Goal: Find contact information: Find contact information

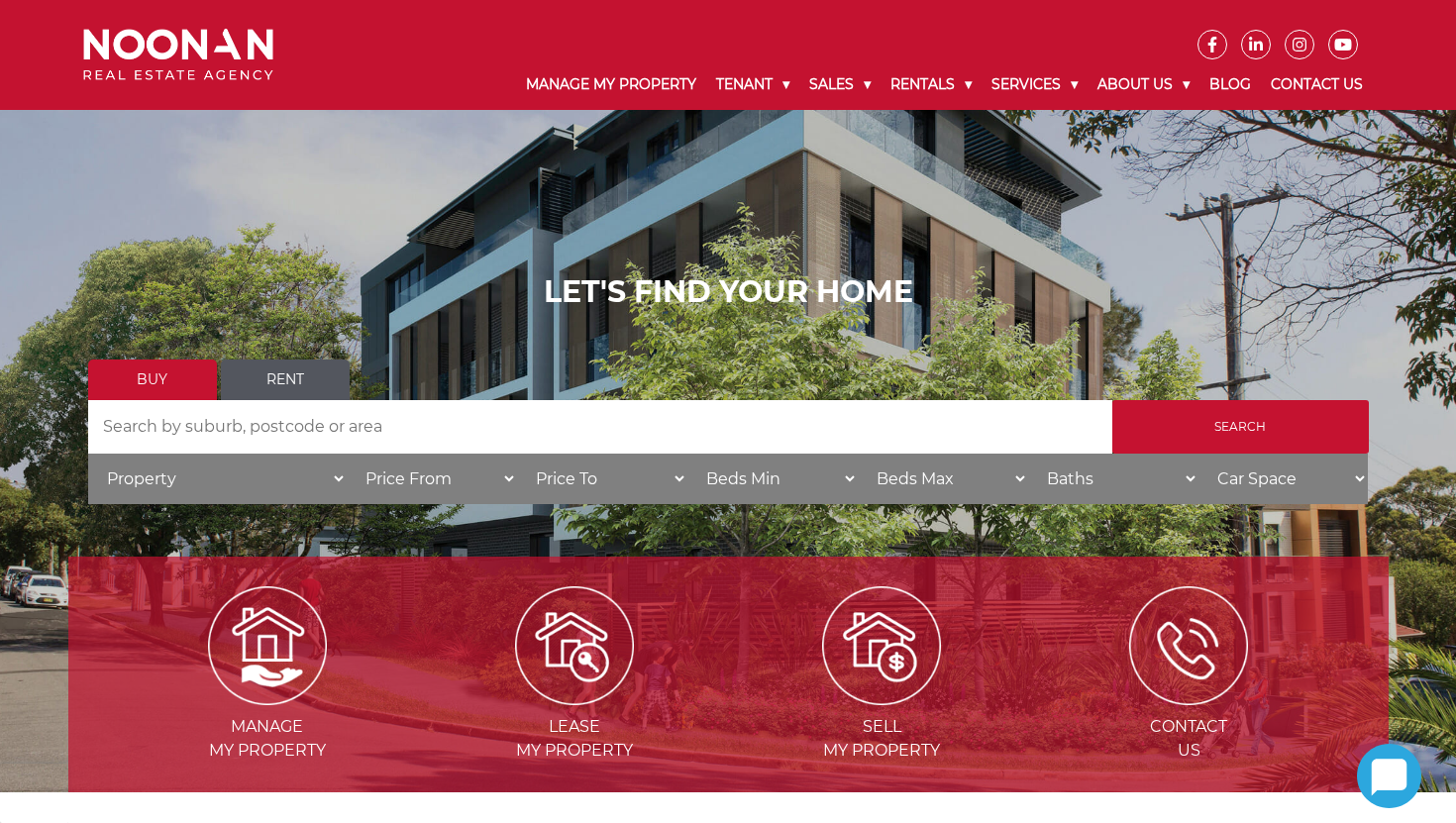
click at [1375, 787] on icon at bounding box center [1390, 776] width 36 height 37
click at [1375, 785] on icon at bounding box center [1390, 776] width 36 height 37
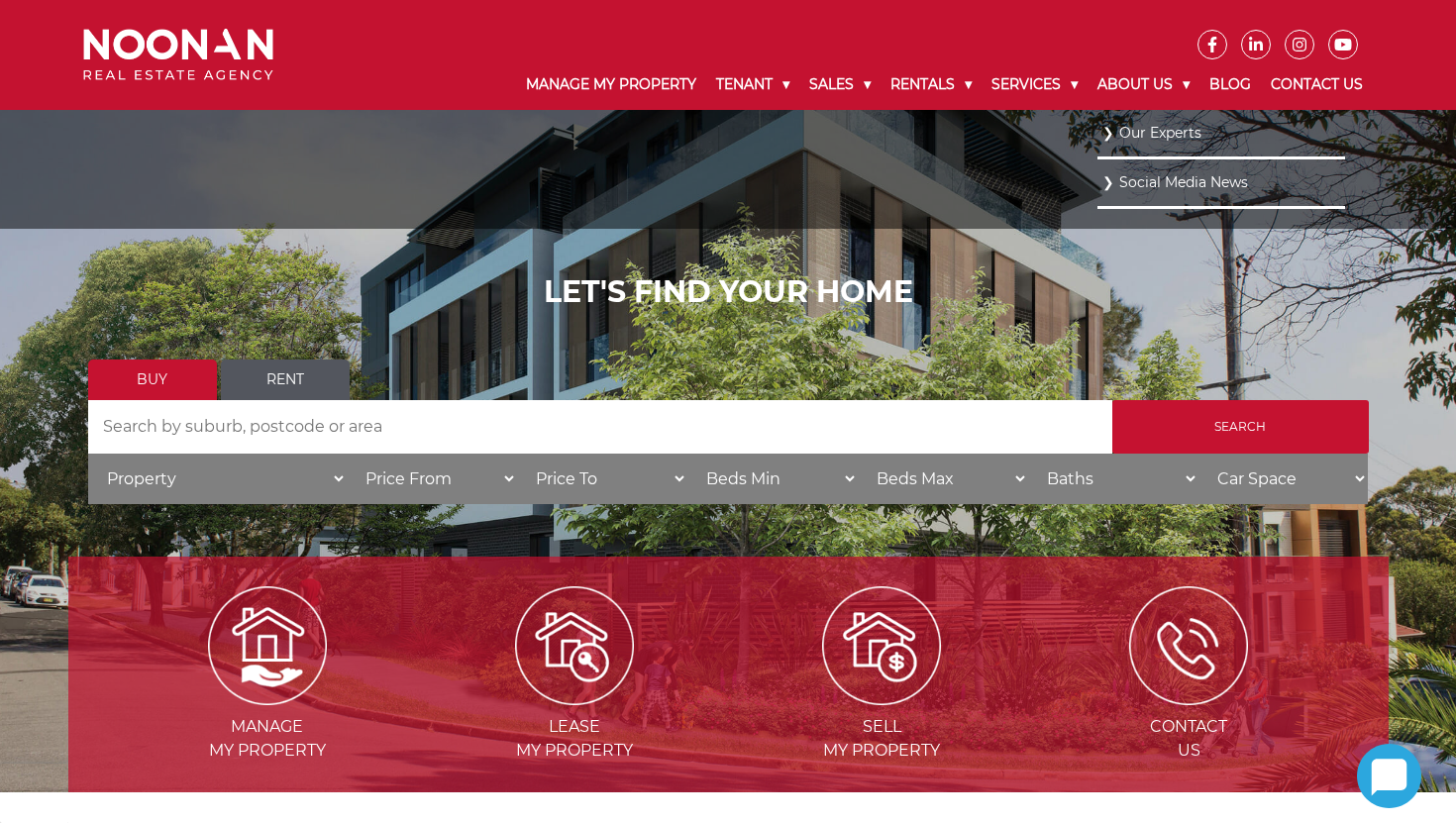
click at [1128, 137] on link "Our Experts" at bounding box center [1221, 133] width 238 height 27
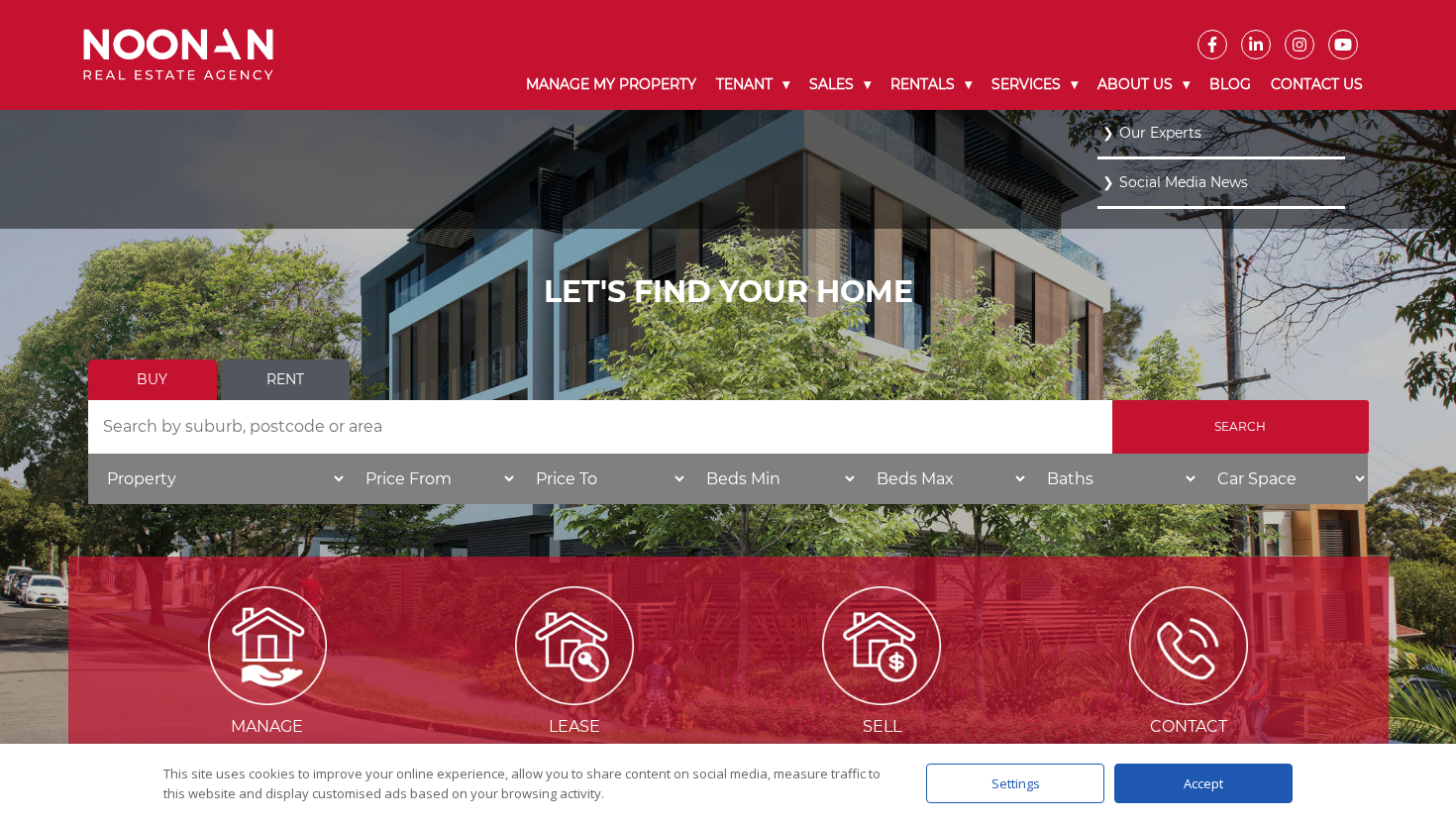
click at [1157, 129] on link "Our Experts" at bounding box center [1221, 133] width 238 height 27
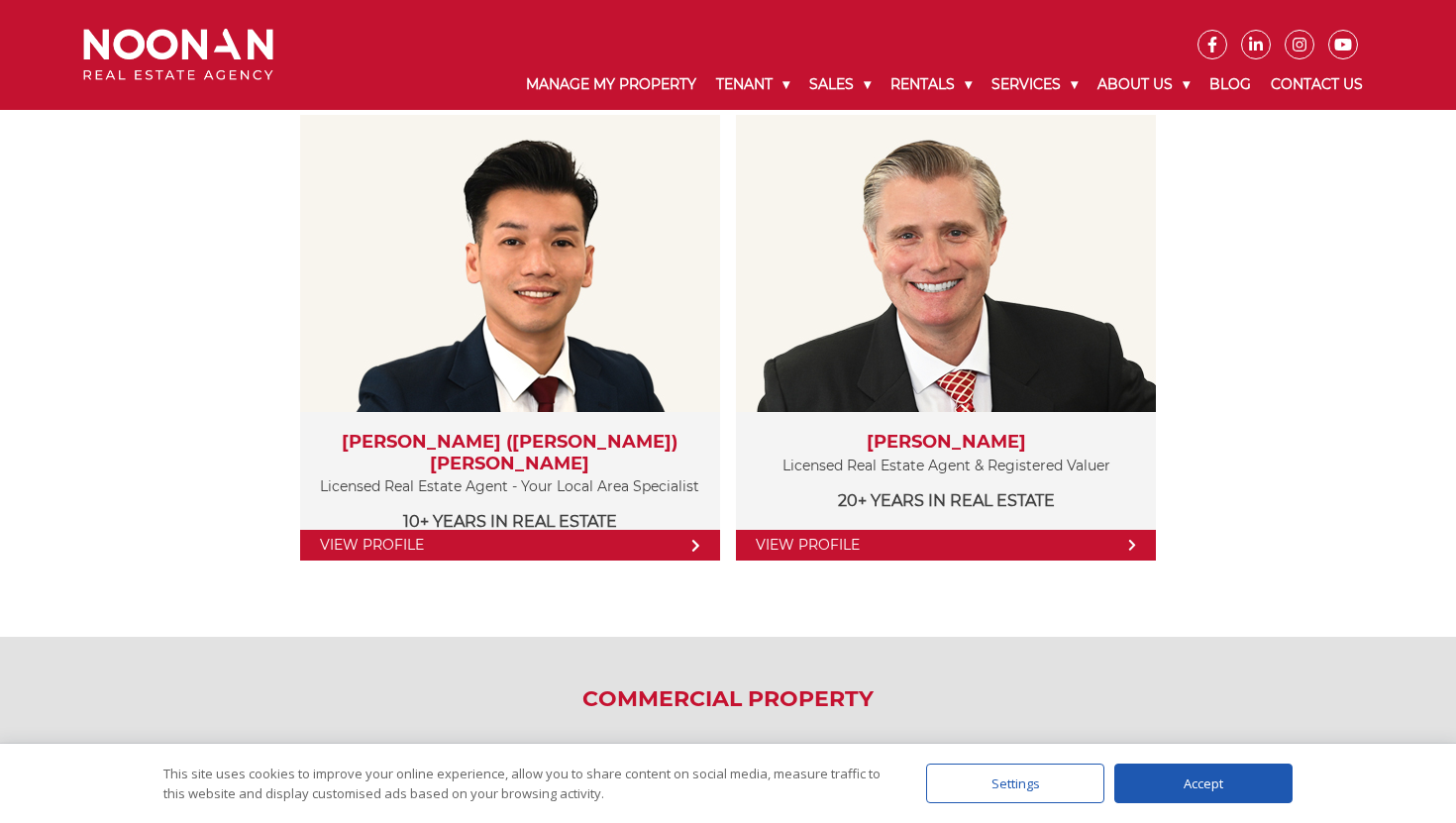
scroll to position [2171, 0]
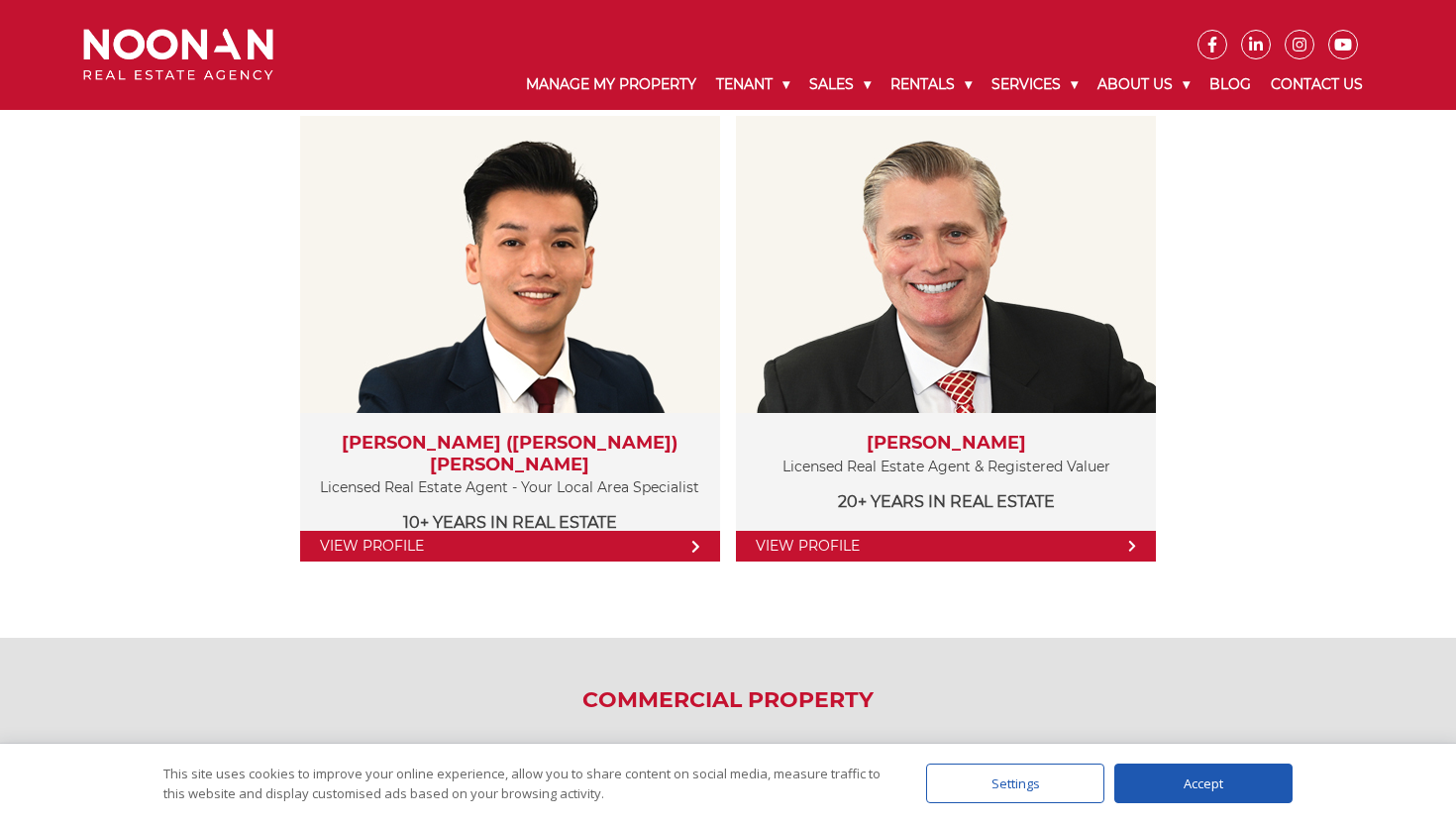
click at [1192, 795] on div "Accept" at bounding box center [1203, 783] width 178 height 40
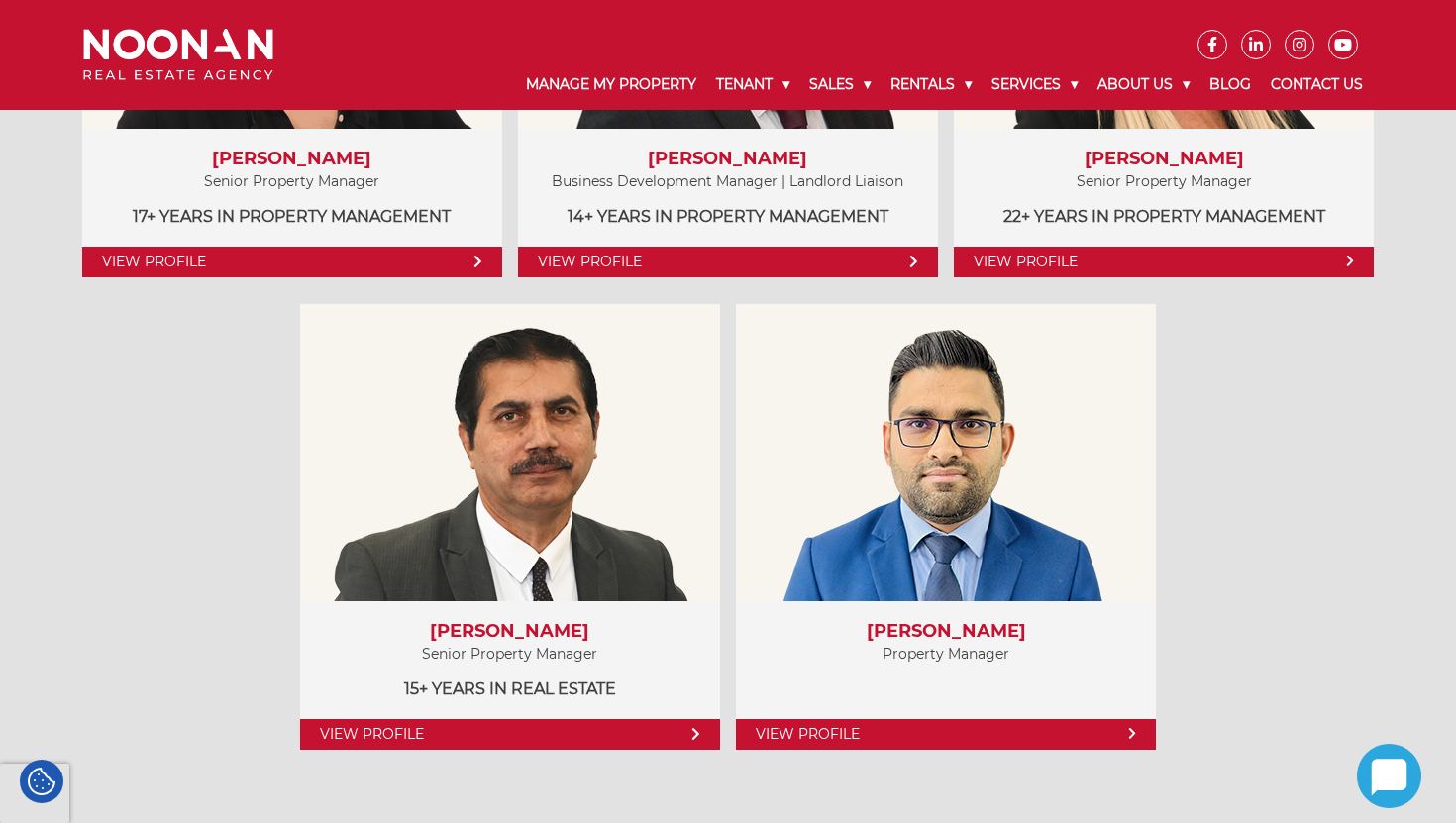
scroll to position [1331, 0]
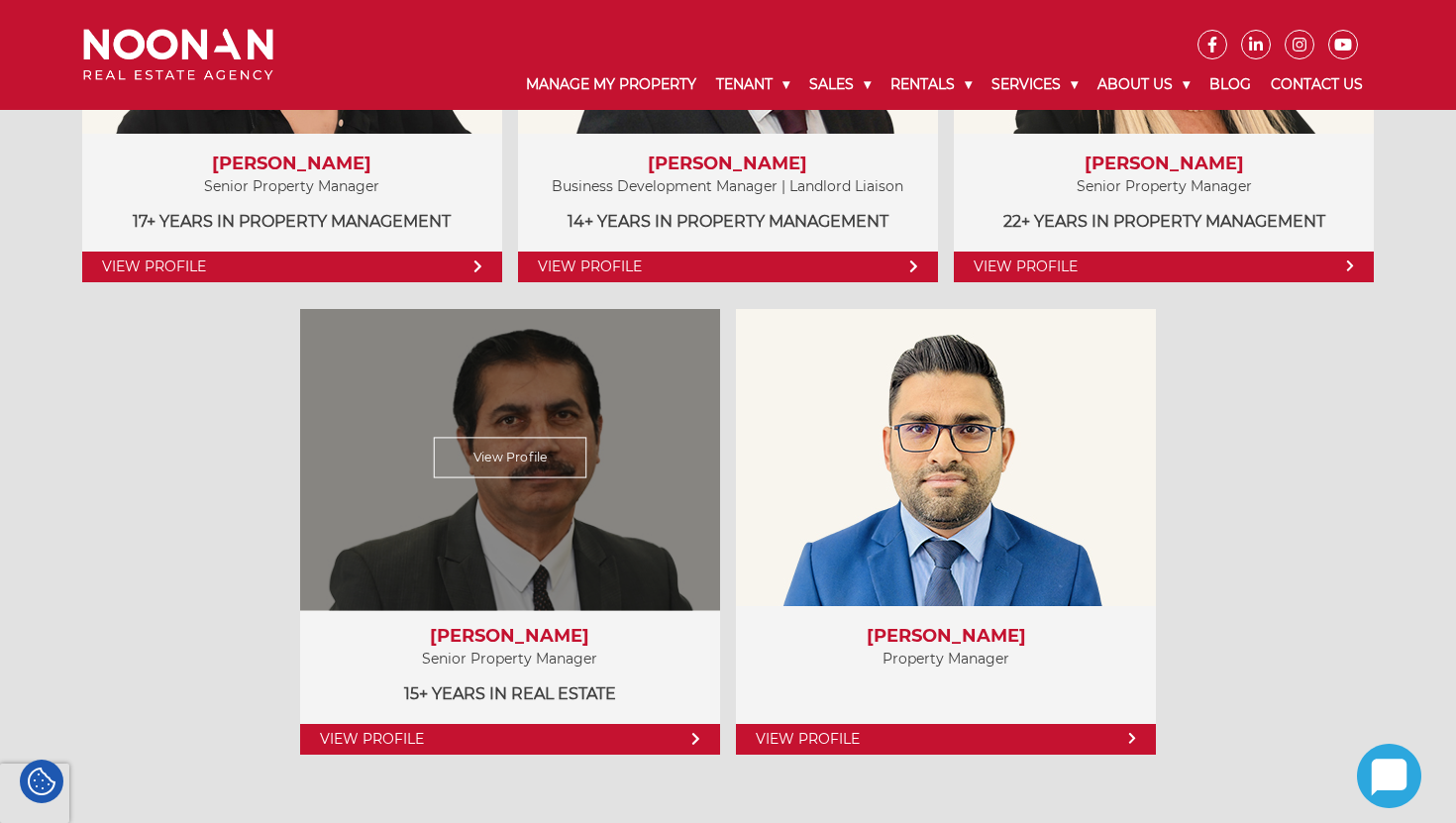
click at [508, 428] on div "View Profile" at bounding box center [509, 456] width 433 height 306
click at [493, 452] on link "View Profile" at bounding box center [511, 456] width 154 height 41
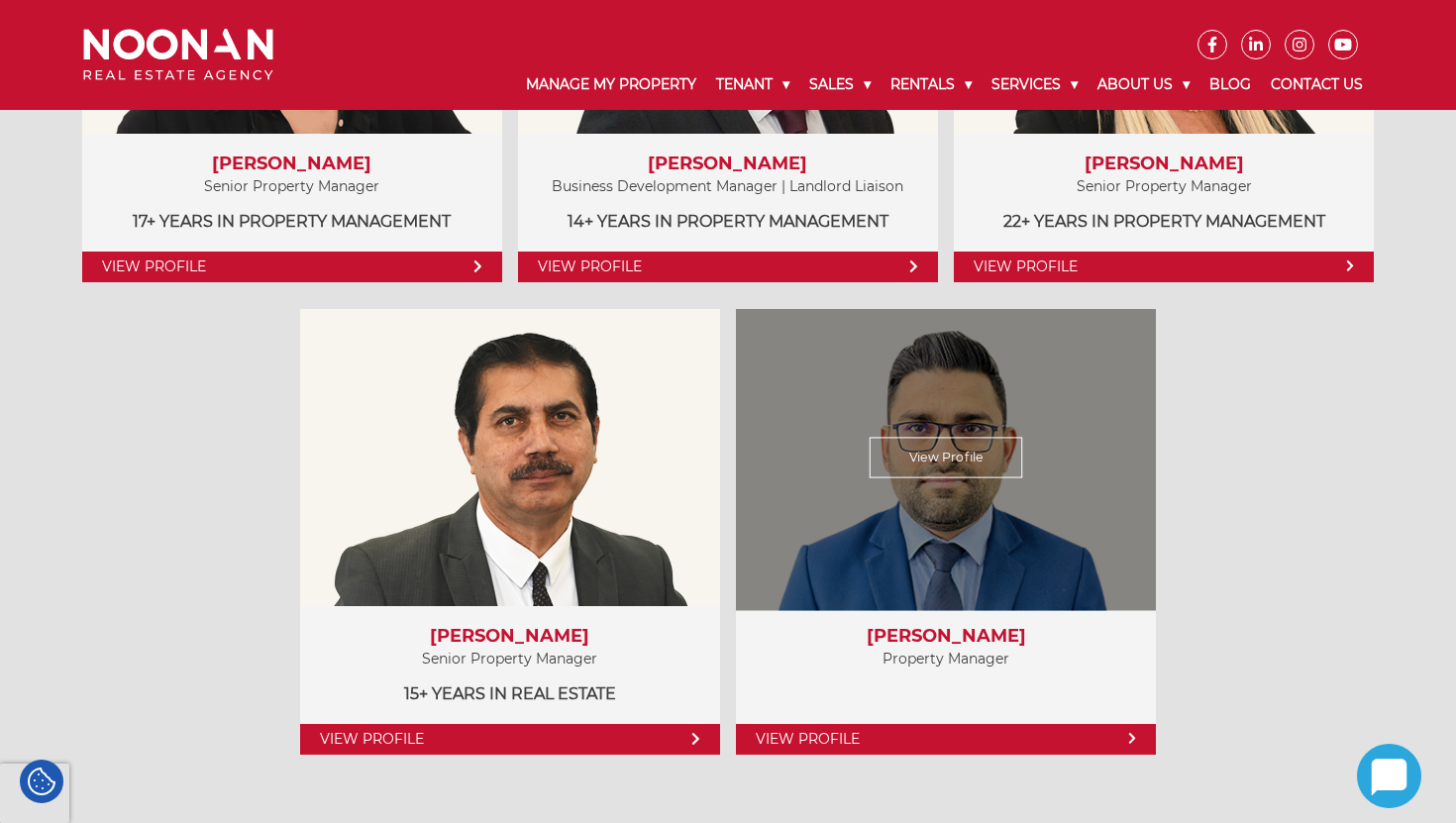
click at [969, 463] on link "View Profile" at bounding box center [946, 456] width 154 height 41
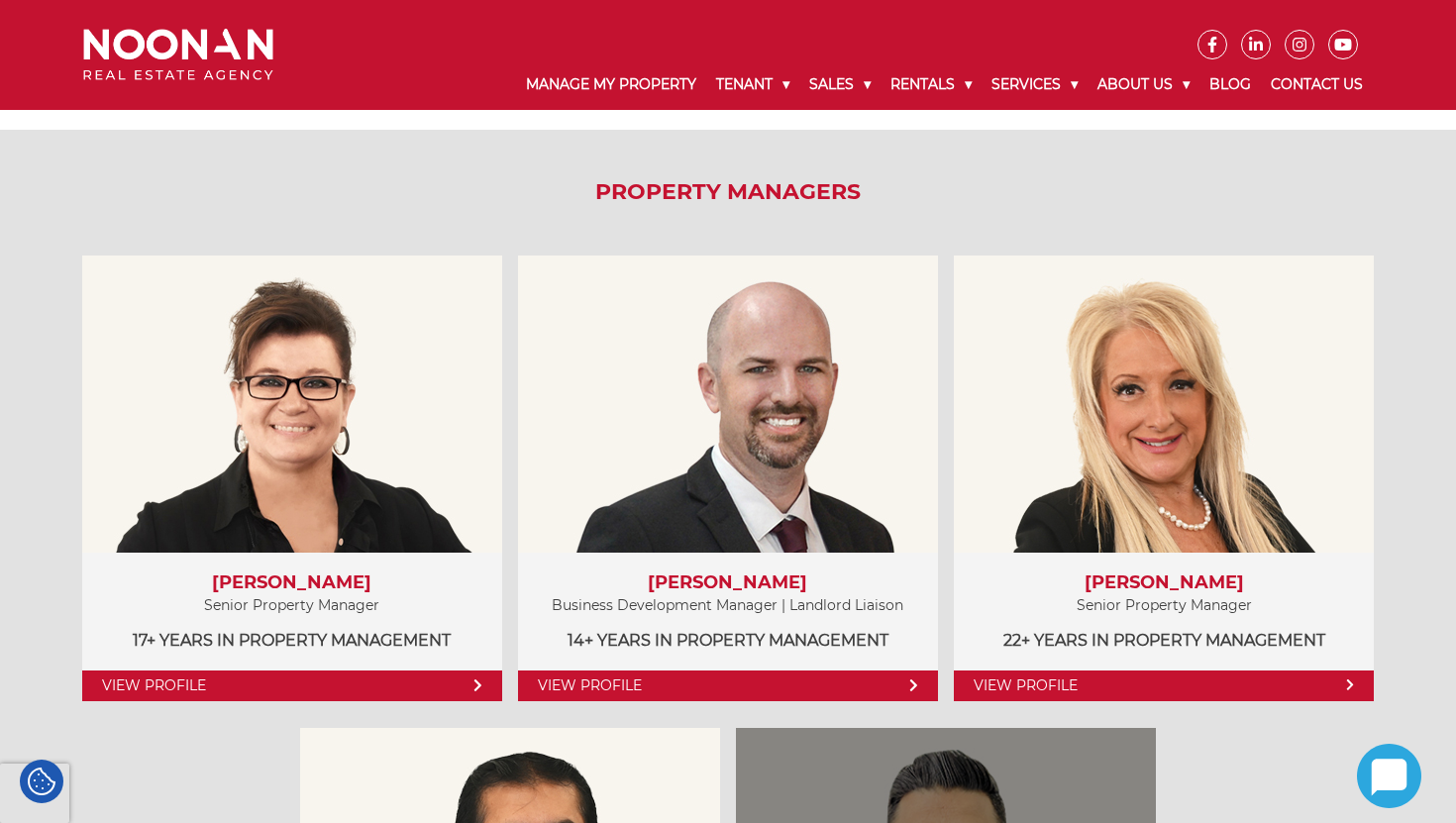
scroll to position [919, 0]
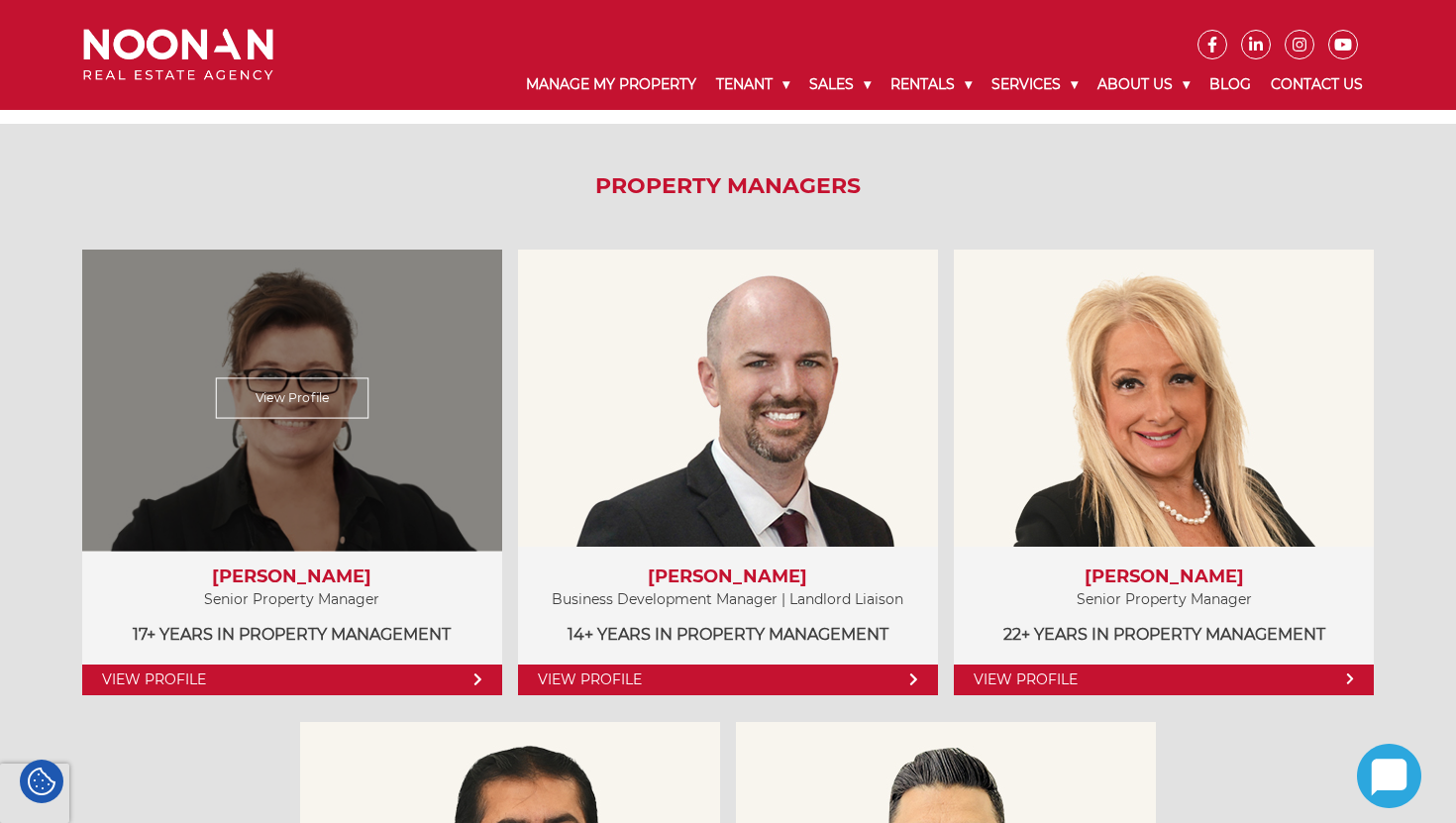
click at [304, 406] on link "View Profile" at bounding box center [291, 398] width 153 height 41
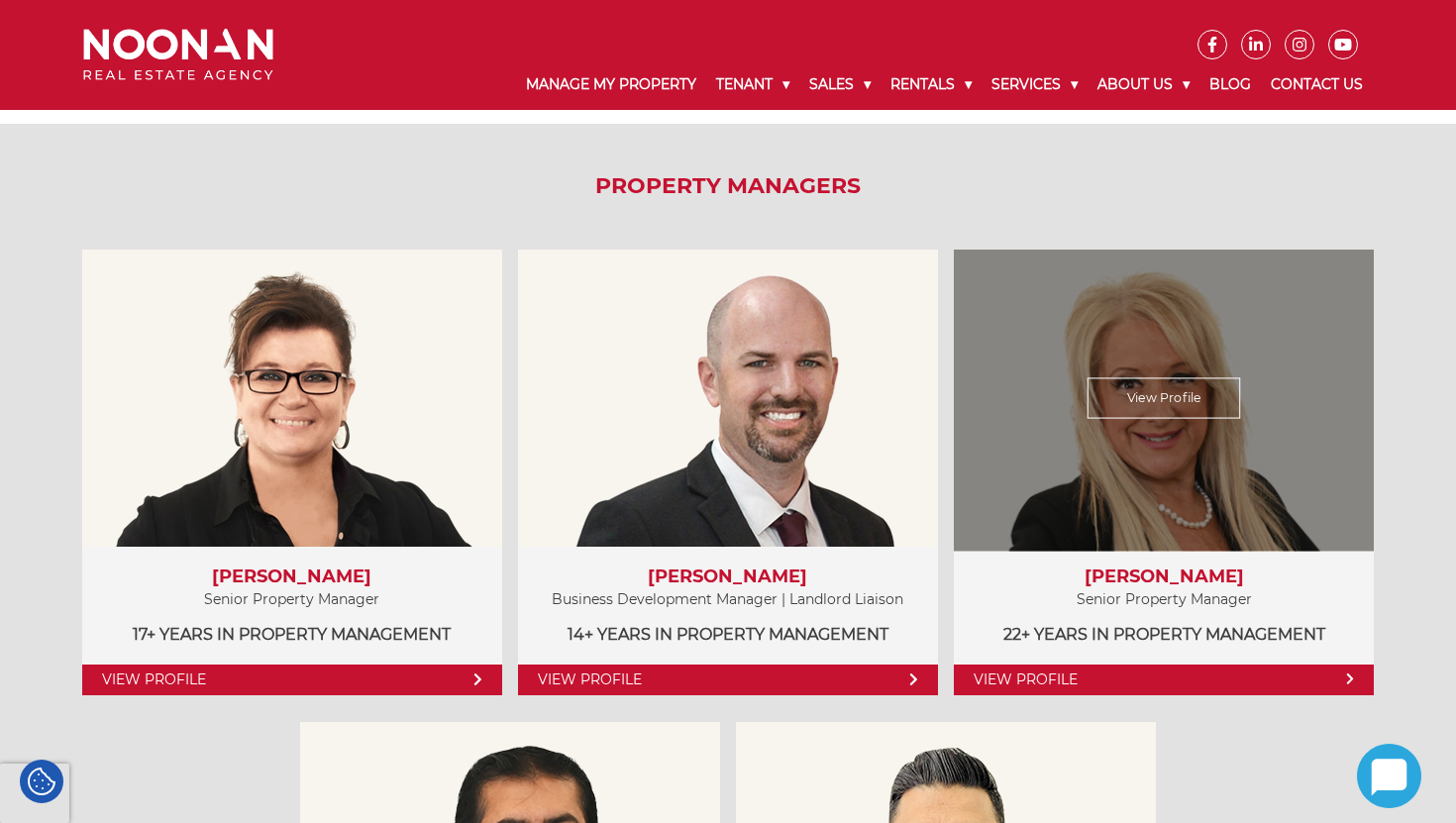
click at [1131, 403] on link "View Profile" at bounding box center [1164, 398] width 154 height 41
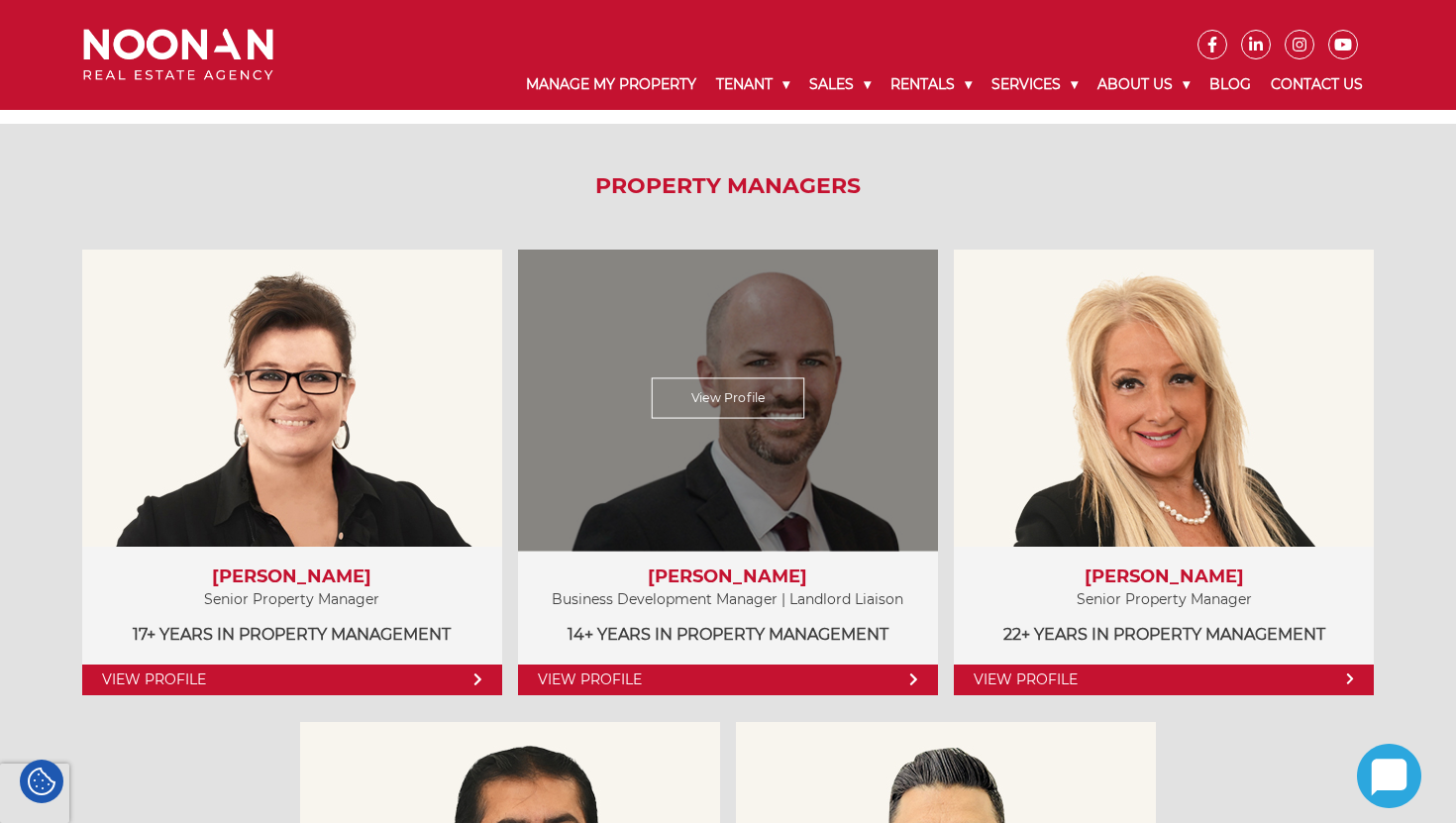
click at [724, 391] on link "View Profile" at bounding box center [728, 398] width 154 height 41
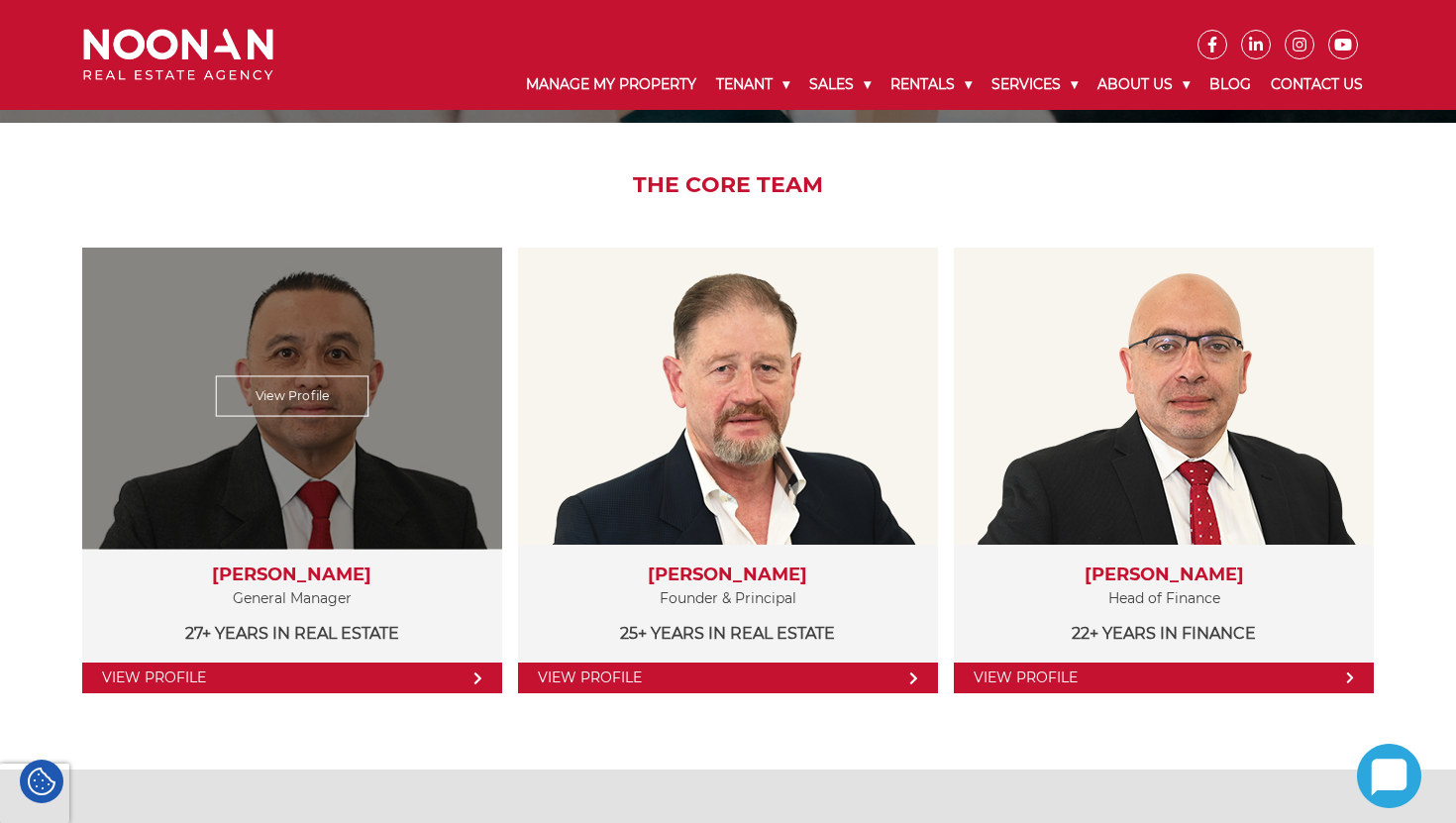
scroll to position [278, 0]
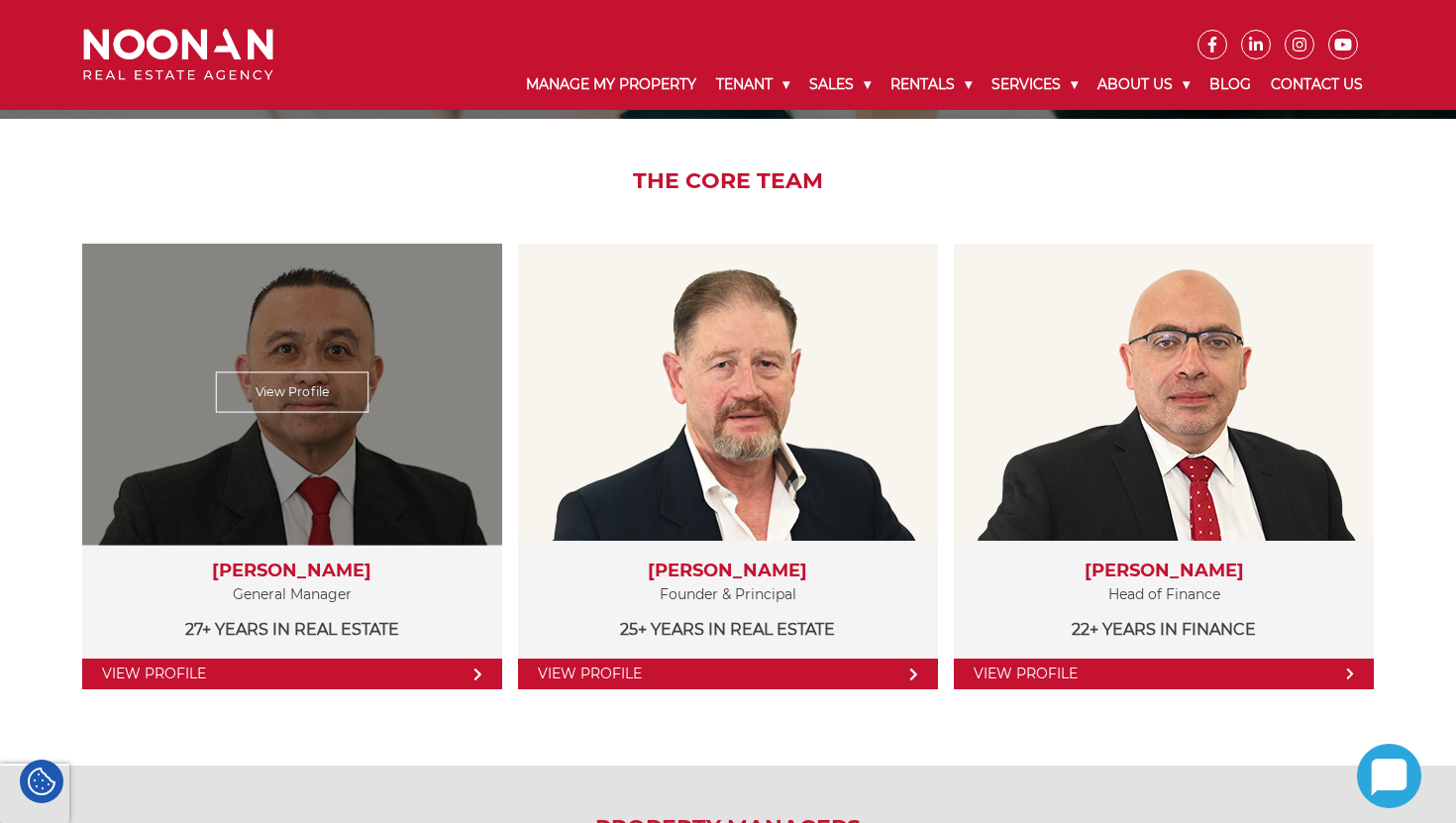
click at [271, 390] on link "View Profile" at bounding box center [291, 393] width 153 height 41
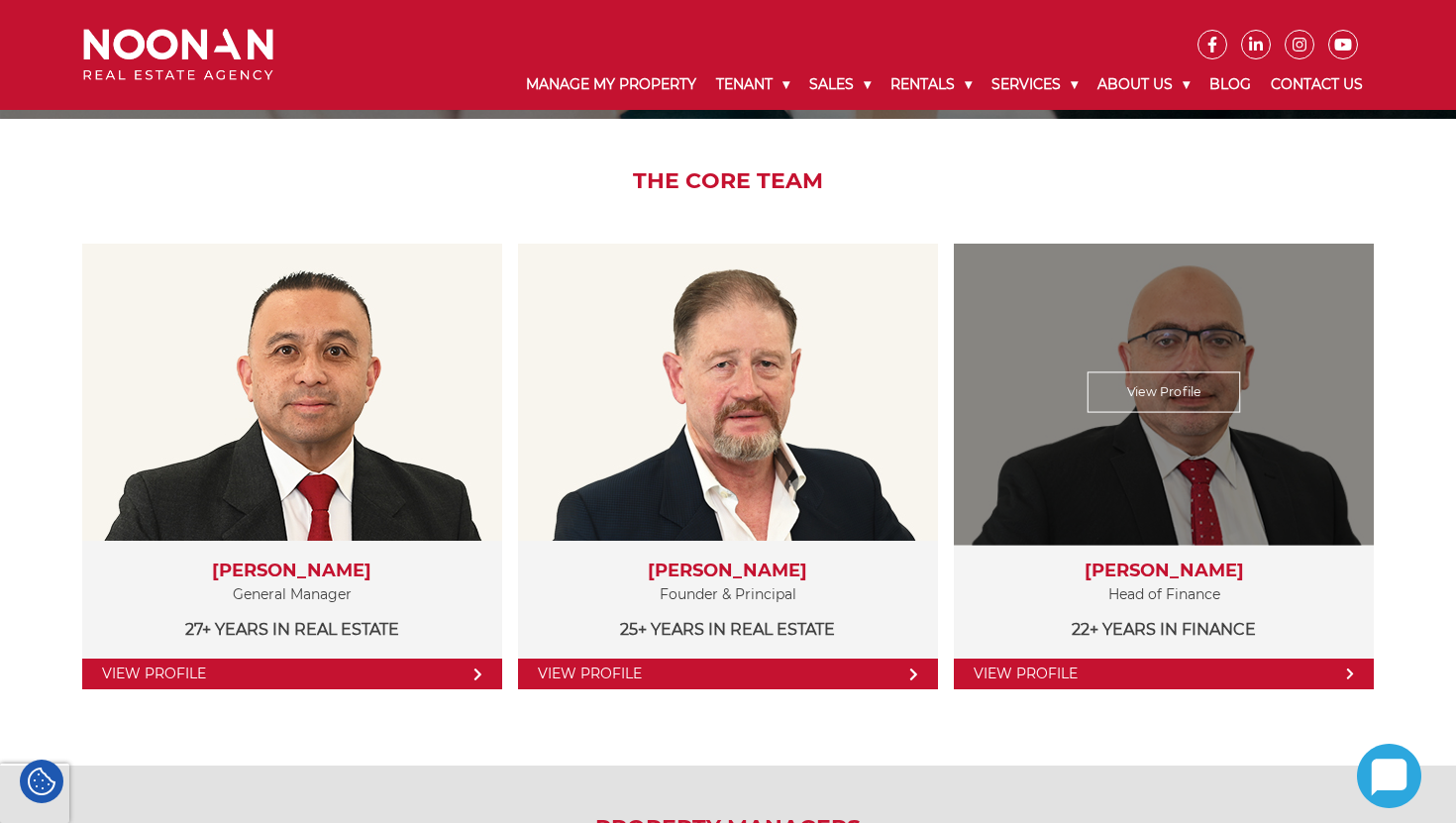
click at [1152, 384] on link "View Profile" at bounding box center [1164, 393] width 154 height 41
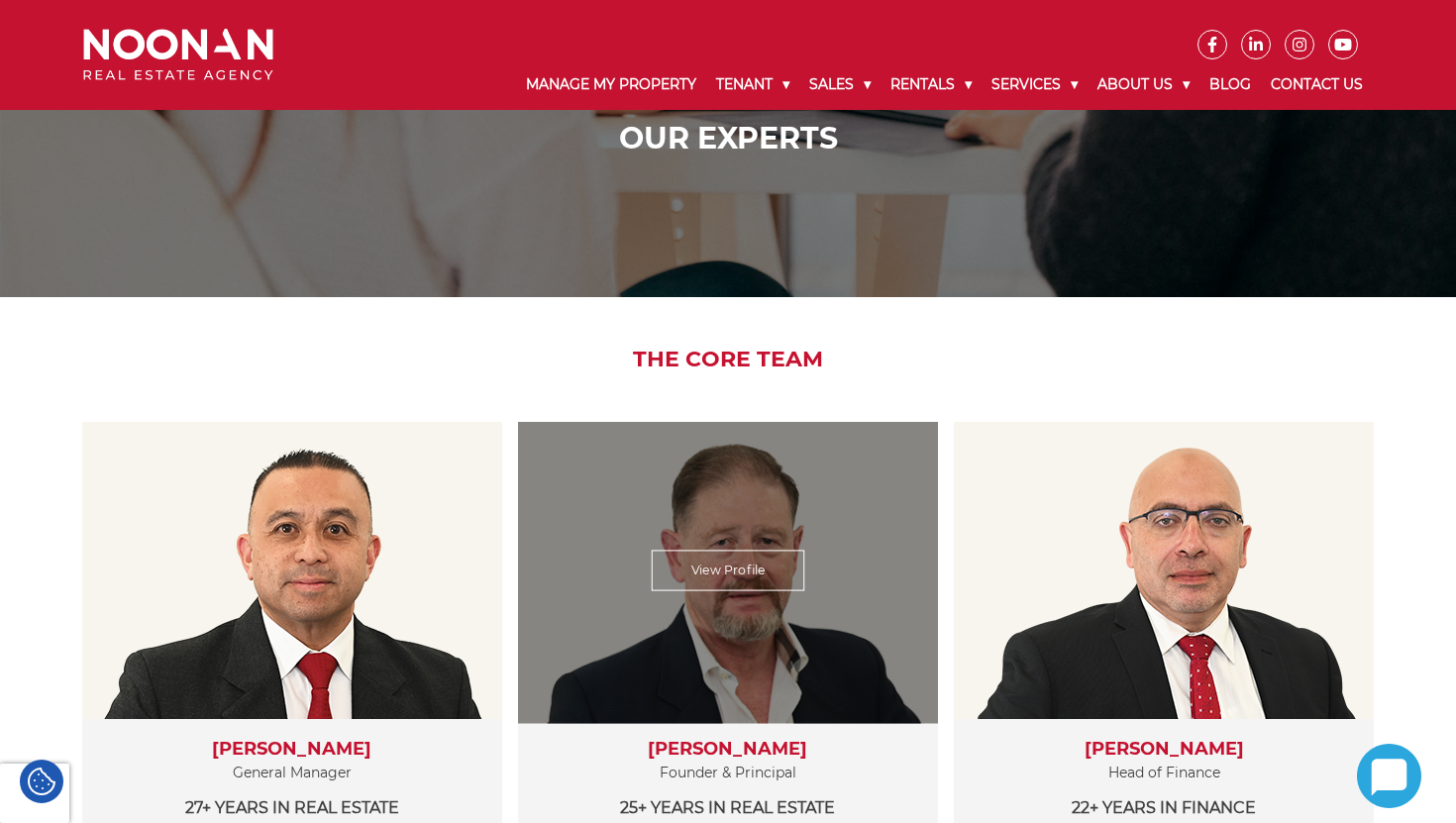
scroll to position [104, 0]
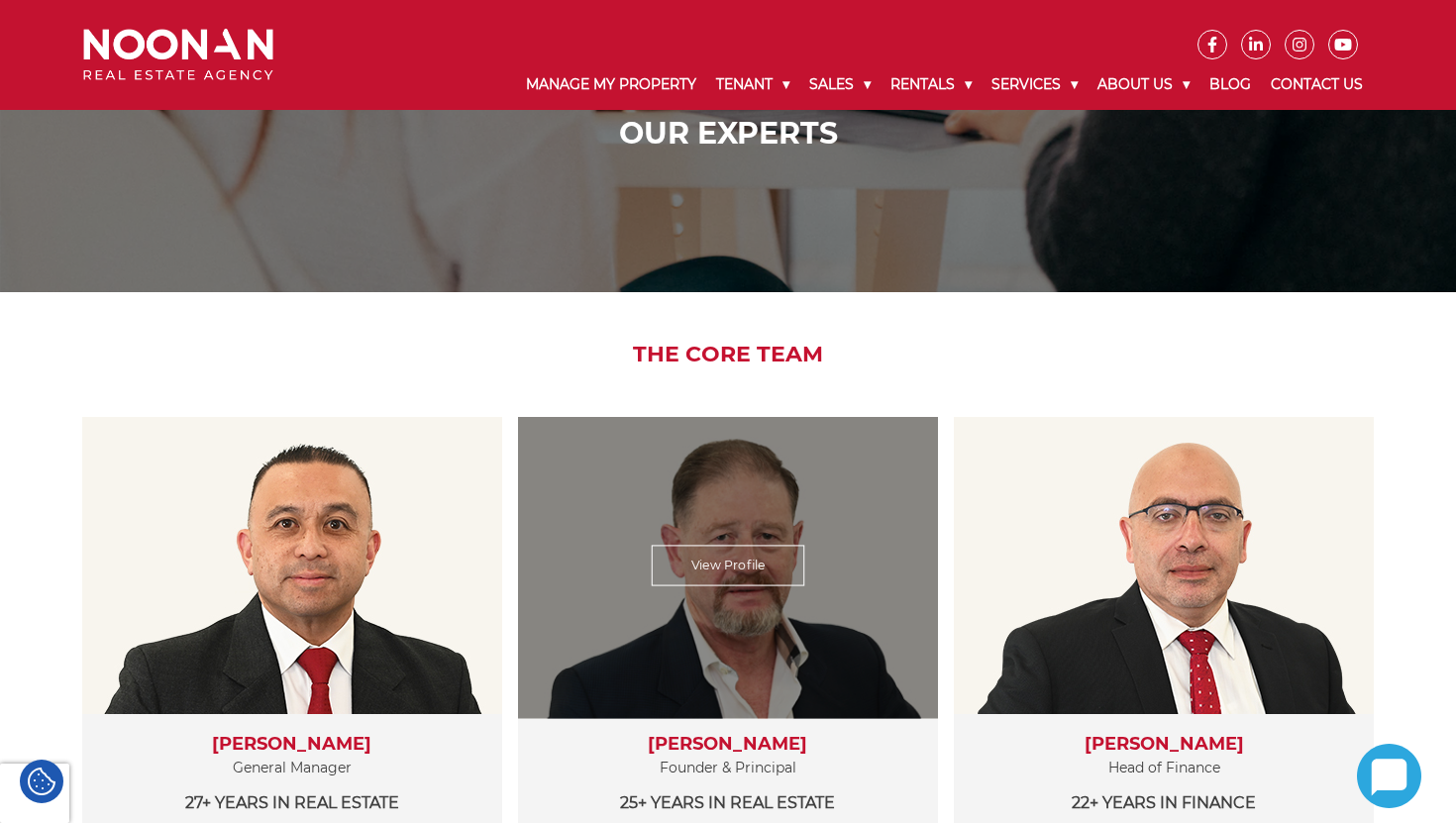
click at [750, 572] on link "View Profile" at bounding box center [728, 565] width 154 height 41
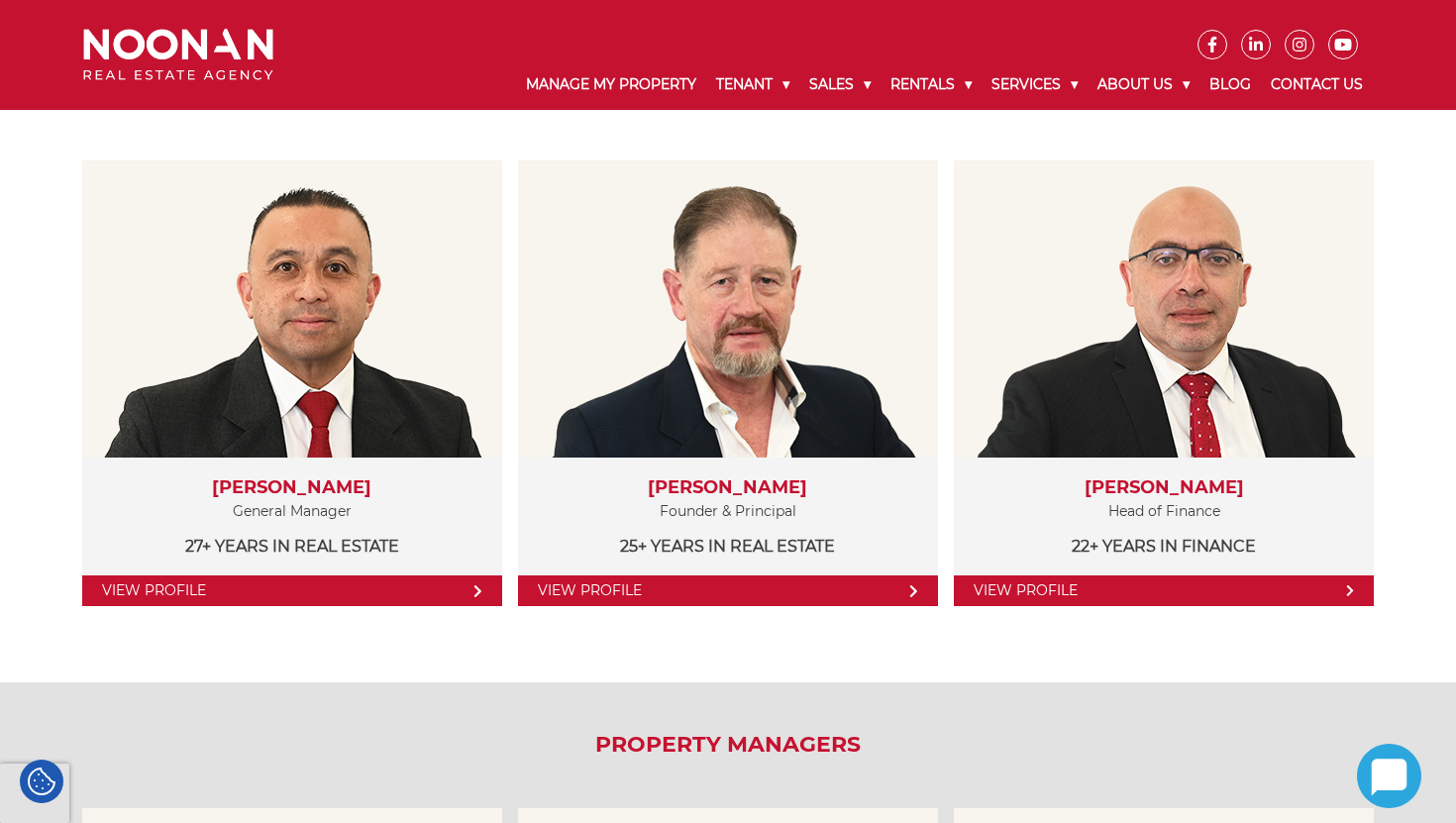
scroll to position [359, 0]
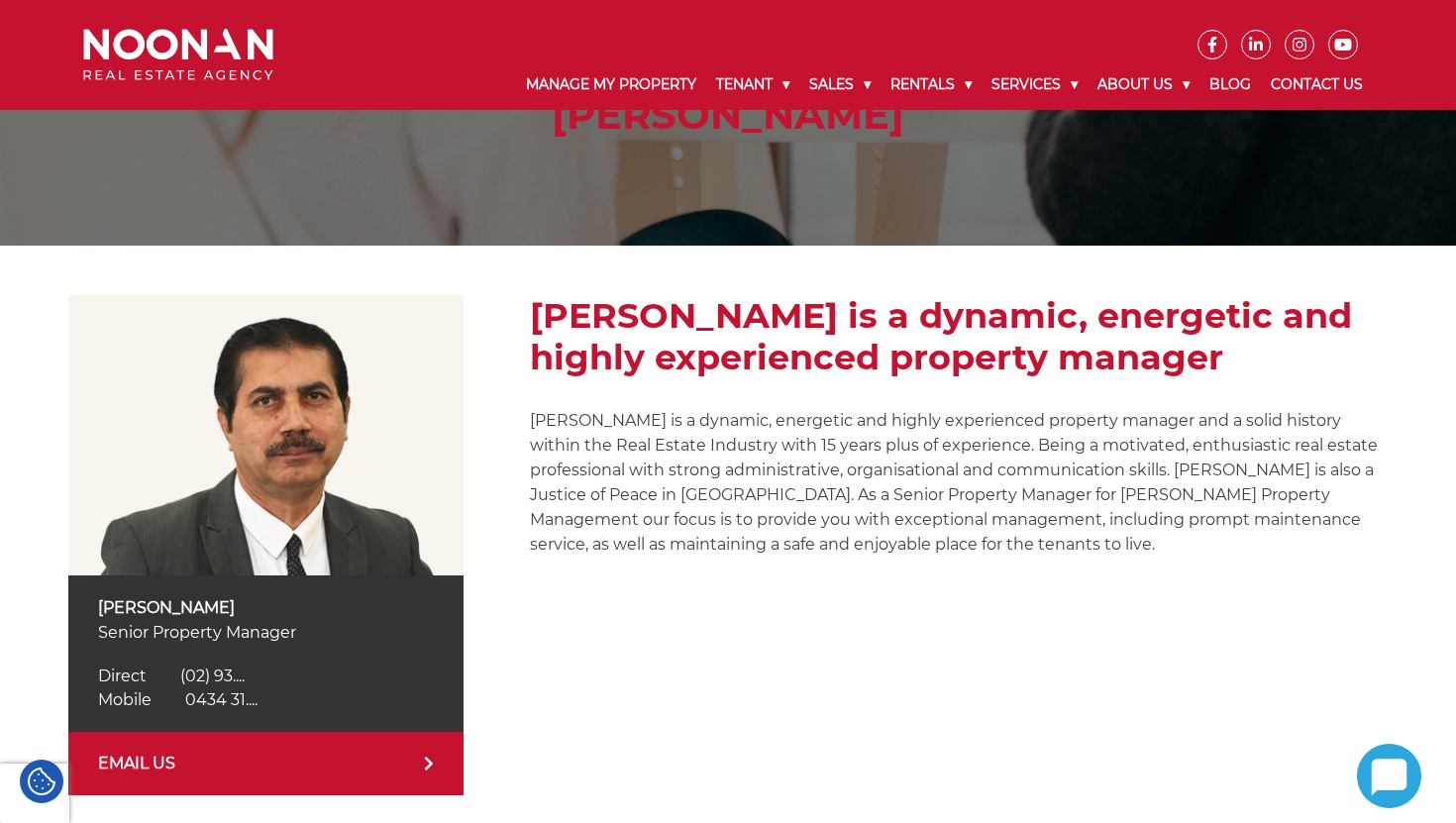
scroll to position [153, 0]
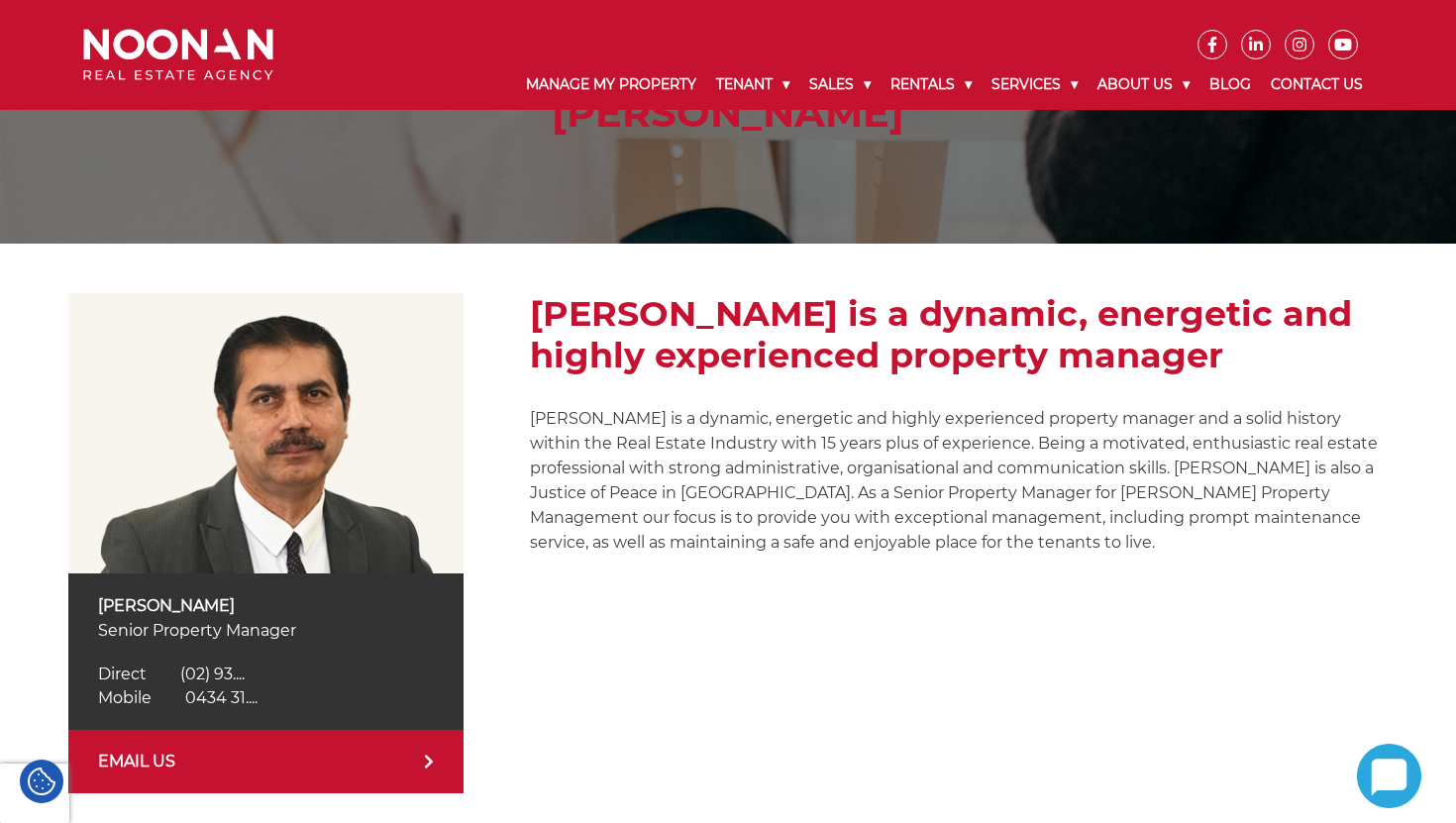
click at [910, 593] on div "Vidhan Verma is a dynamic, energetic and highly experienced property manager Vi…" at bounding box center [958, 542] width 857 height 500
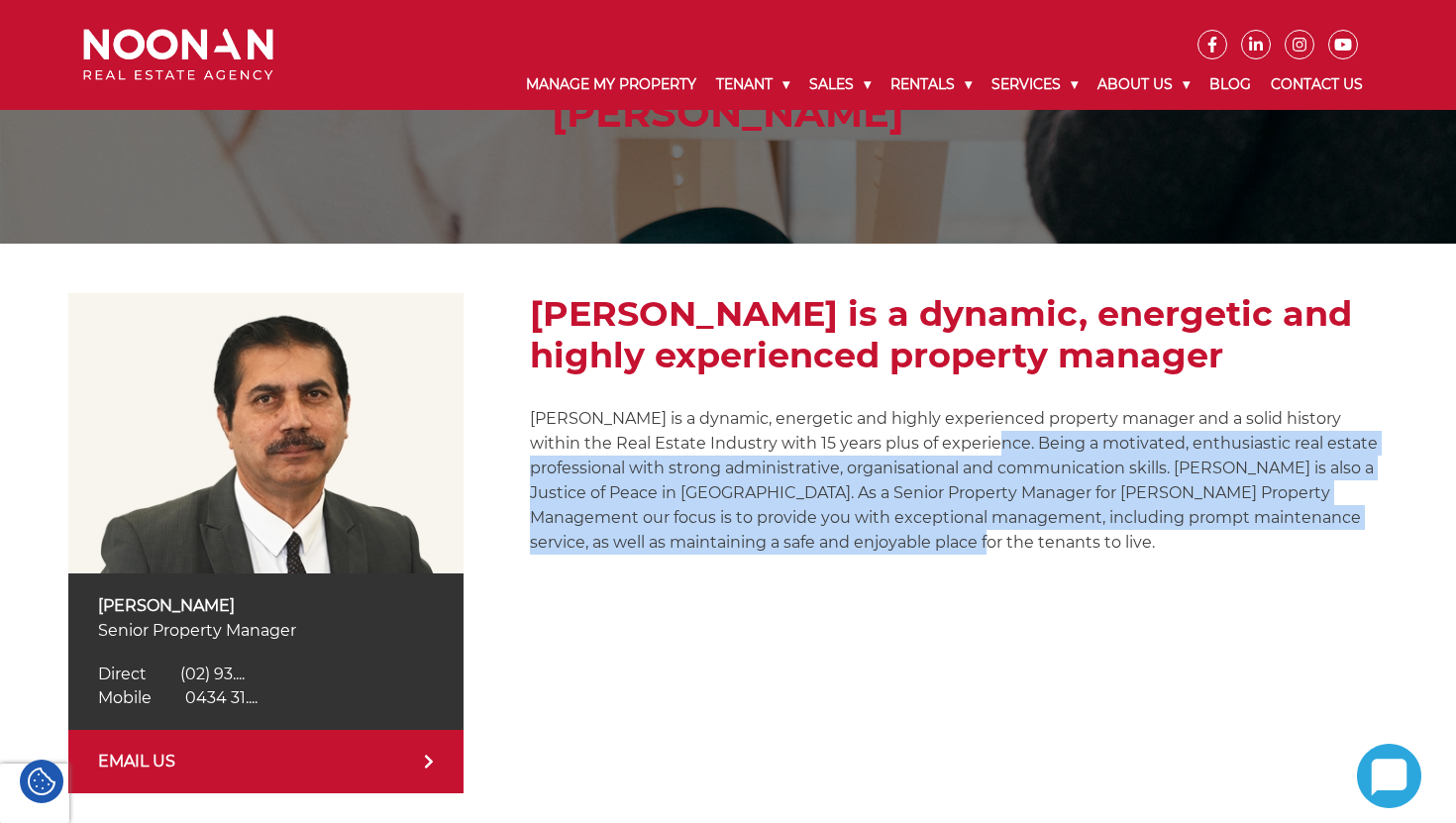
drag, startPoint x: 951, startPoint y: 450, endPoint x: 952, endPoint y: 590, distance: 140.0
click at [952, 592] on div "Vidhan Verma is a dynamic, energetic and highly experienced property manager Vi…" at bounding box center [958, 542] width 857 height 500
click at [952, 590] on div "Vidhan Verma is a dynamic, energetic and highly experienced property manager Vi…" at bounding box center [958, 542] width 857 height 500
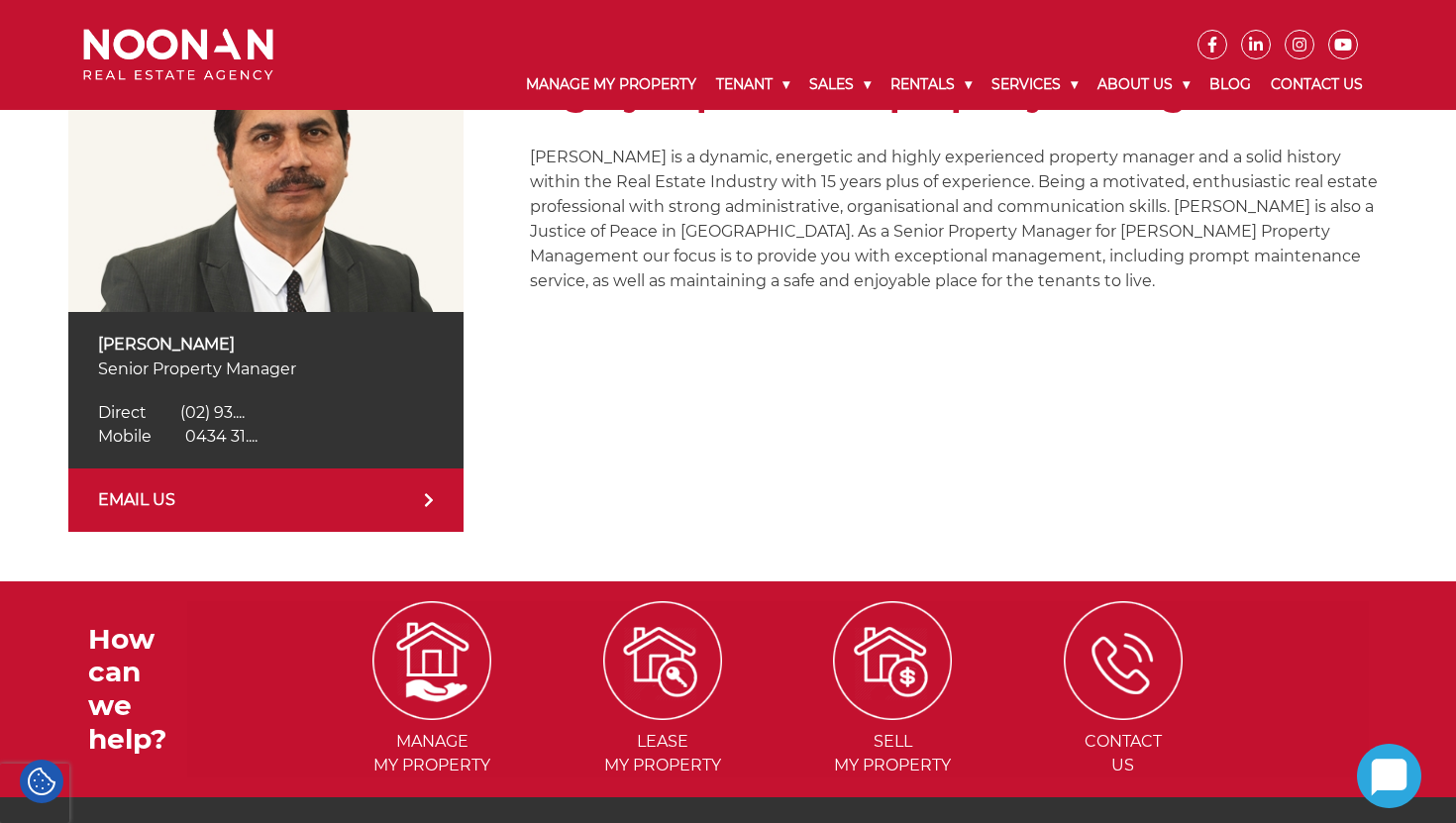
scroll to position [592, 0]
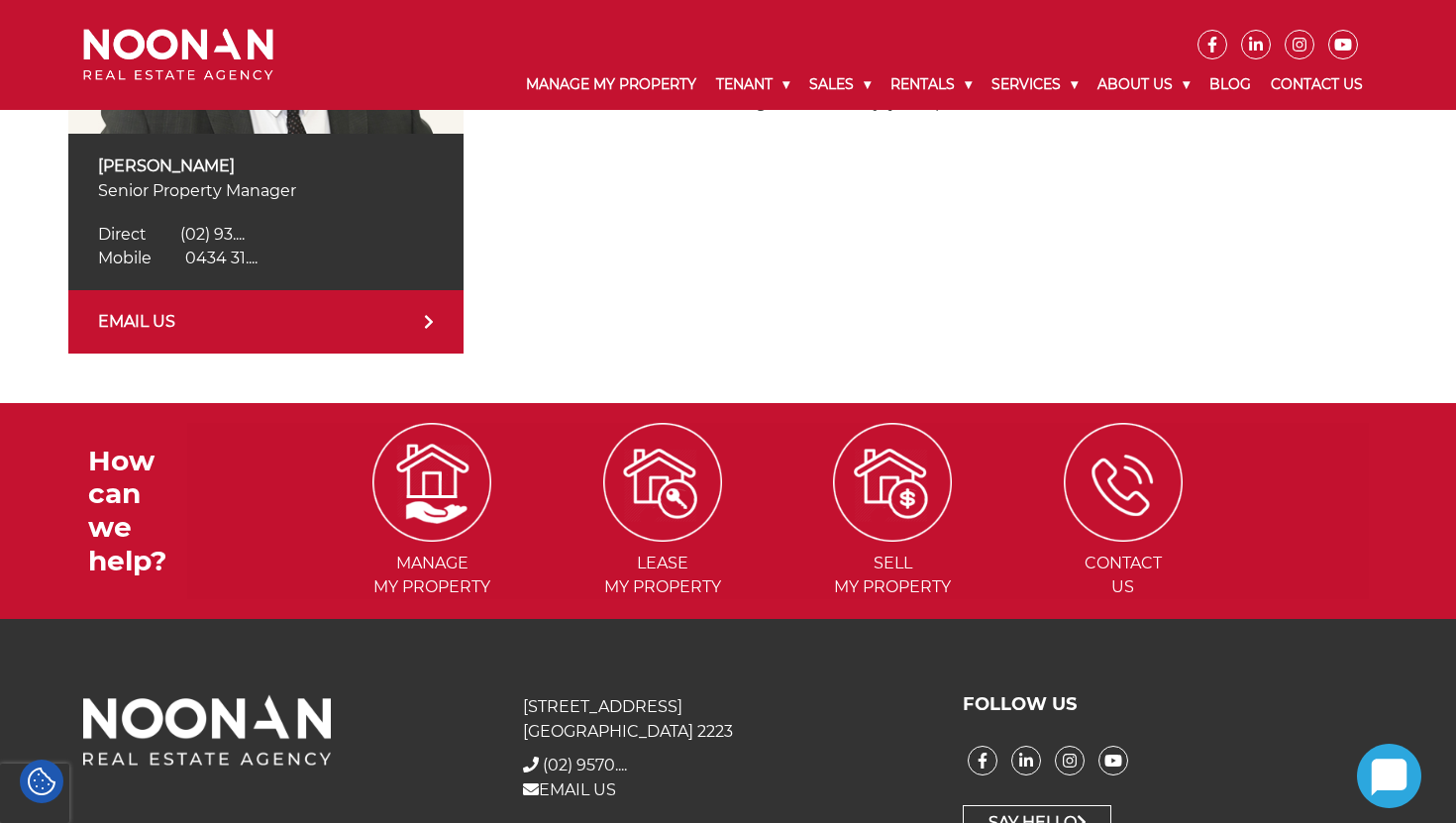
click at [257, 257] on span "0434 31...." at bounding box center [221, 258] width 72 height 19
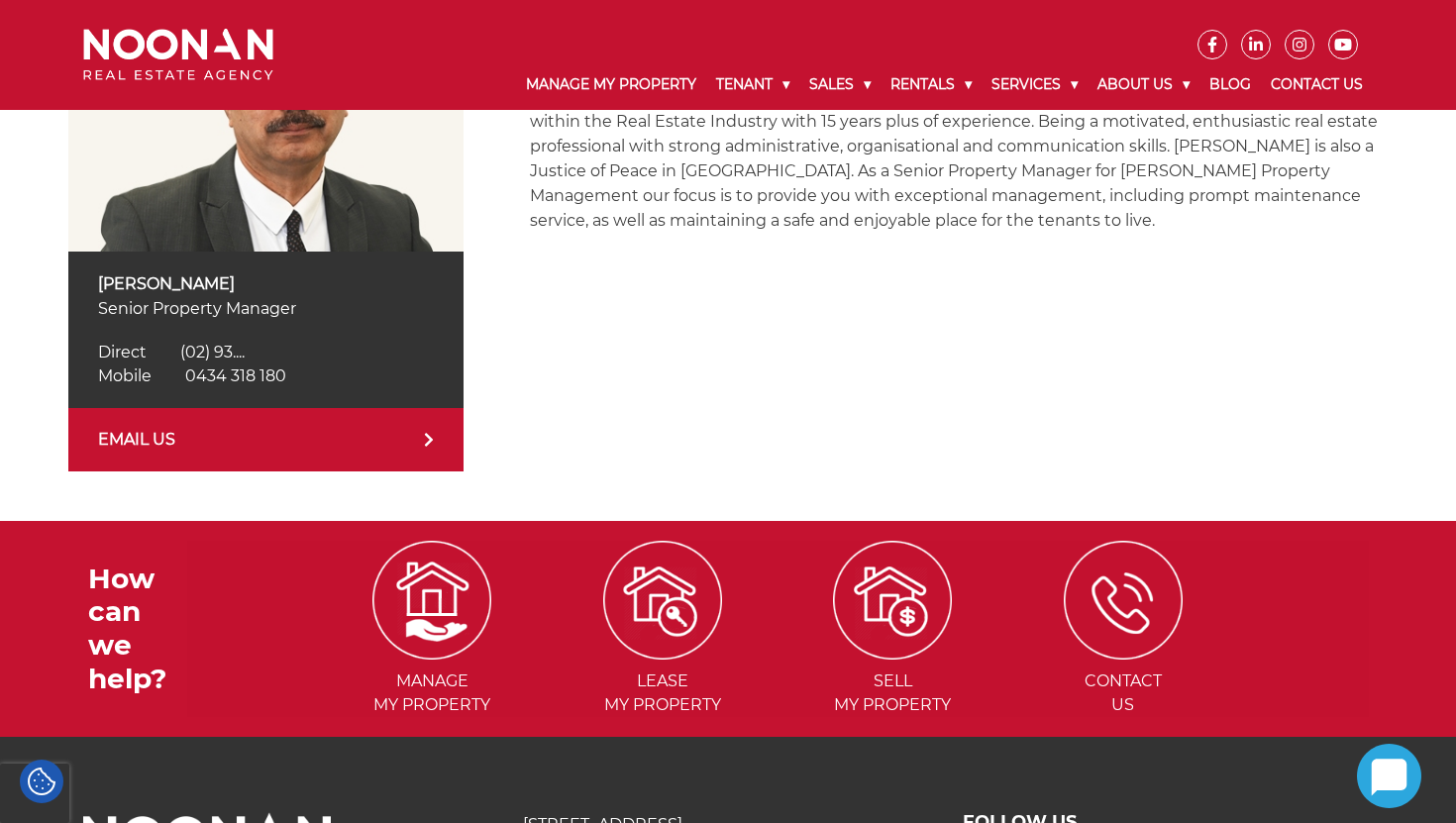
scroll to position [473, 0]
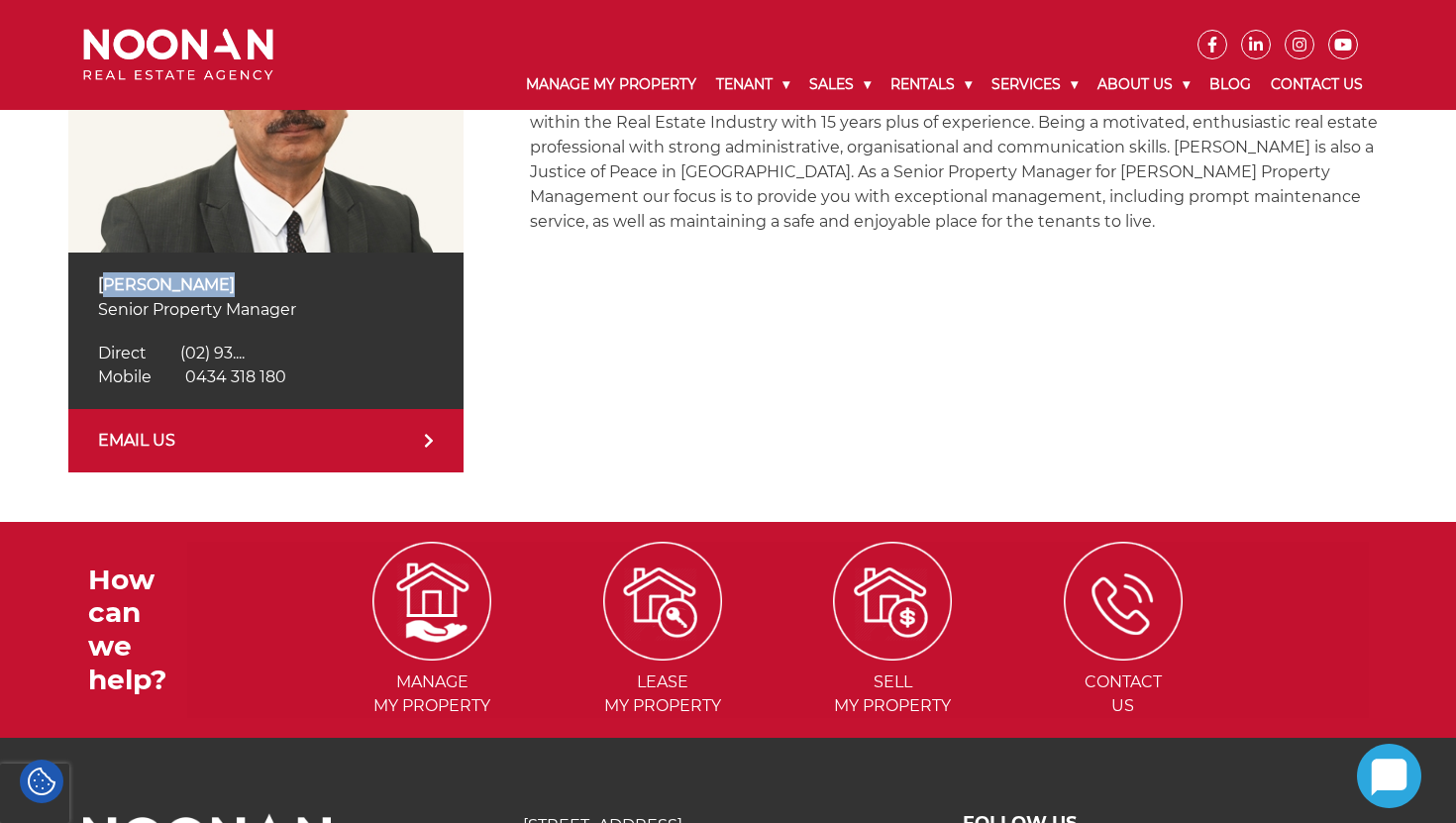
drag, startPoint x: 89, startPoint y: 285, endPoint x: 314, endPoint y: 285, distance: 225.0
click at [314, 285] on div "Vidhan Verma Senior Property Manager Direct (02) 9330 6810 Direct (02) 93.... M…" at bounding box center [266, 331] width 397 height 157
copy p "[PERSON_NAME]"
click at [245, 308] on p "Senior Property Manager" at bounding box center [266, 309] width 337 height 25
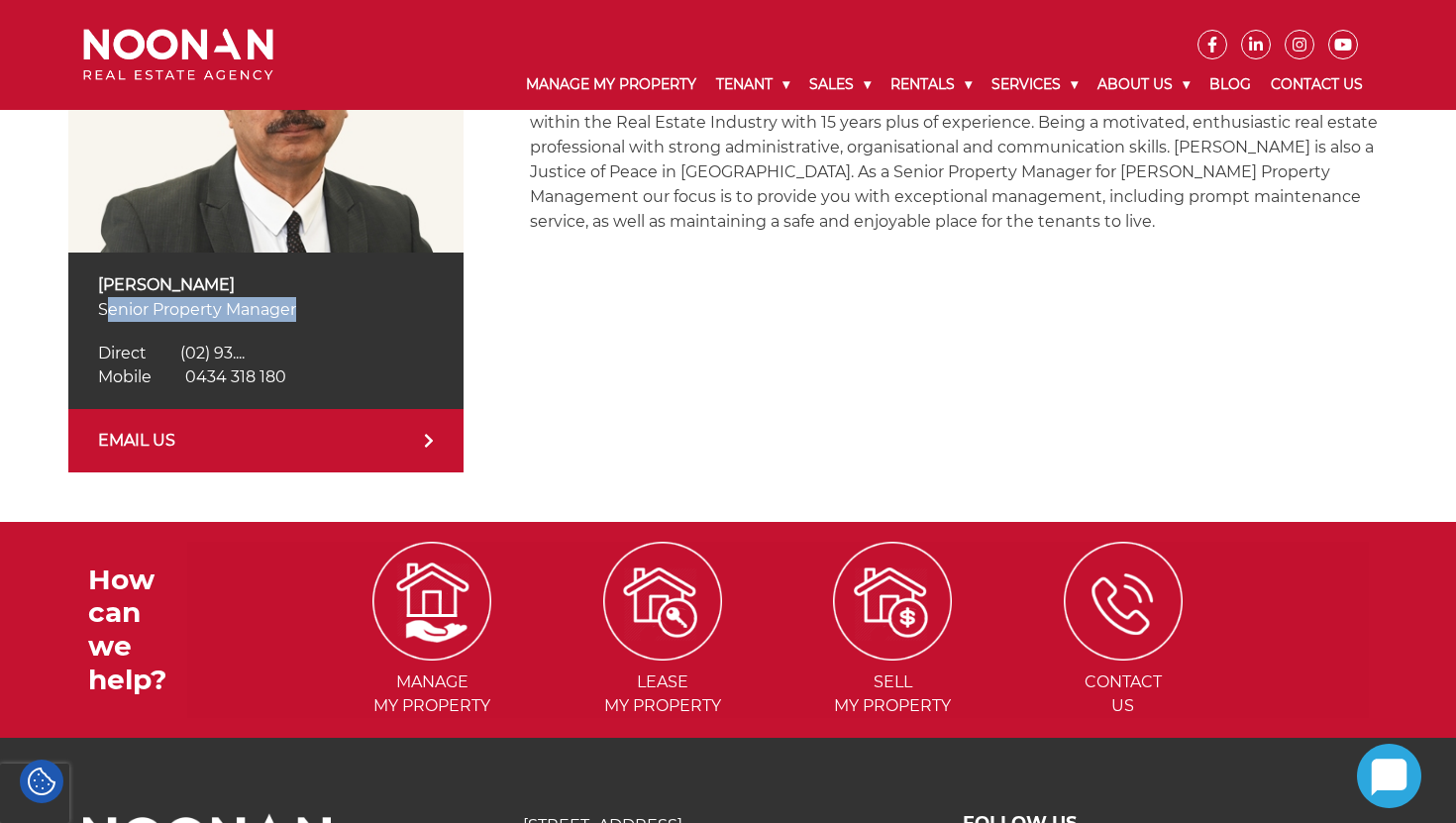
click at [245, 308] on p "Senior Property Manager" at bounding box center [266, 309] width 337 height 25
copy div "Senior Property Manager"
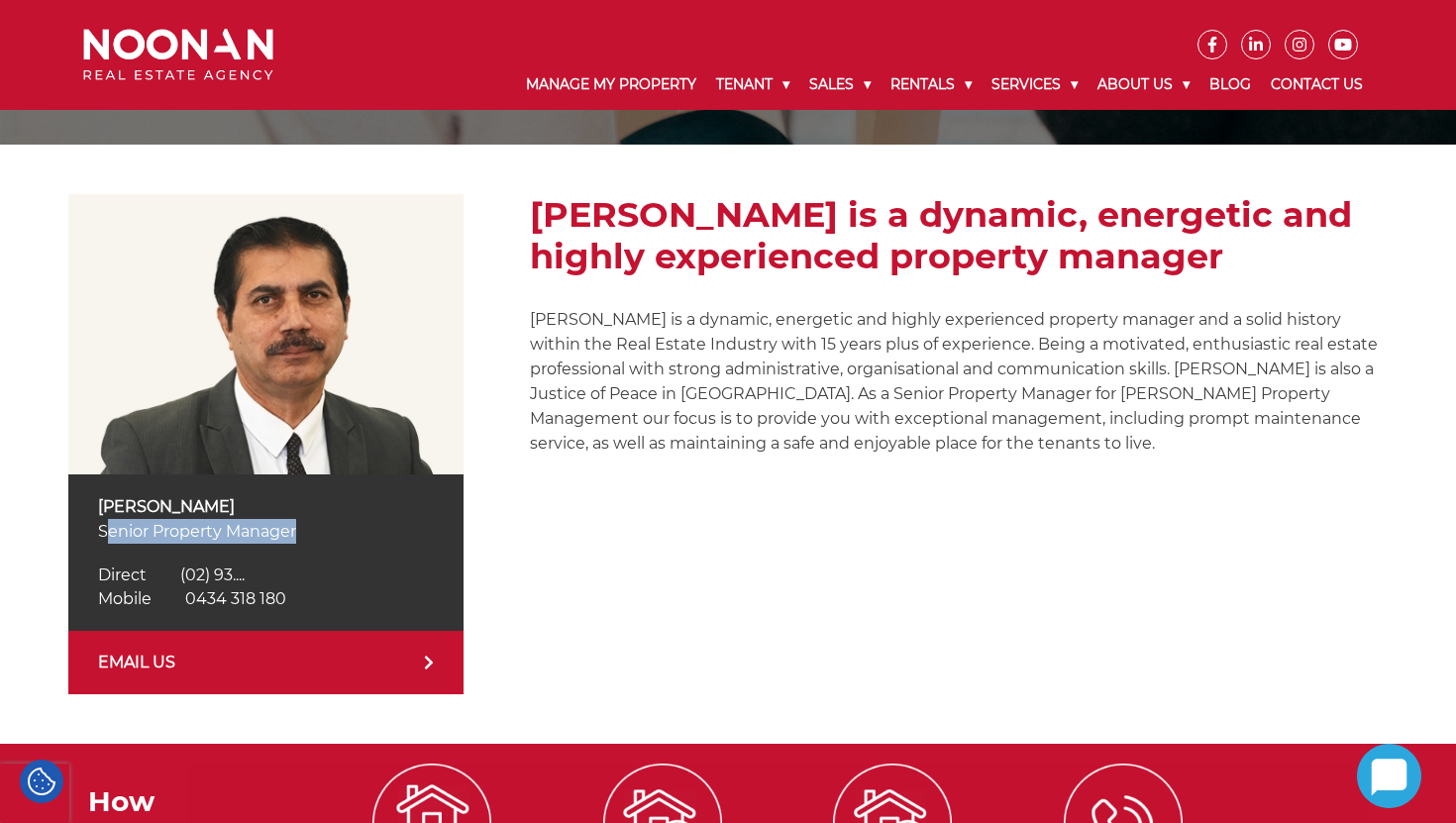
scroll to position [251, 0]
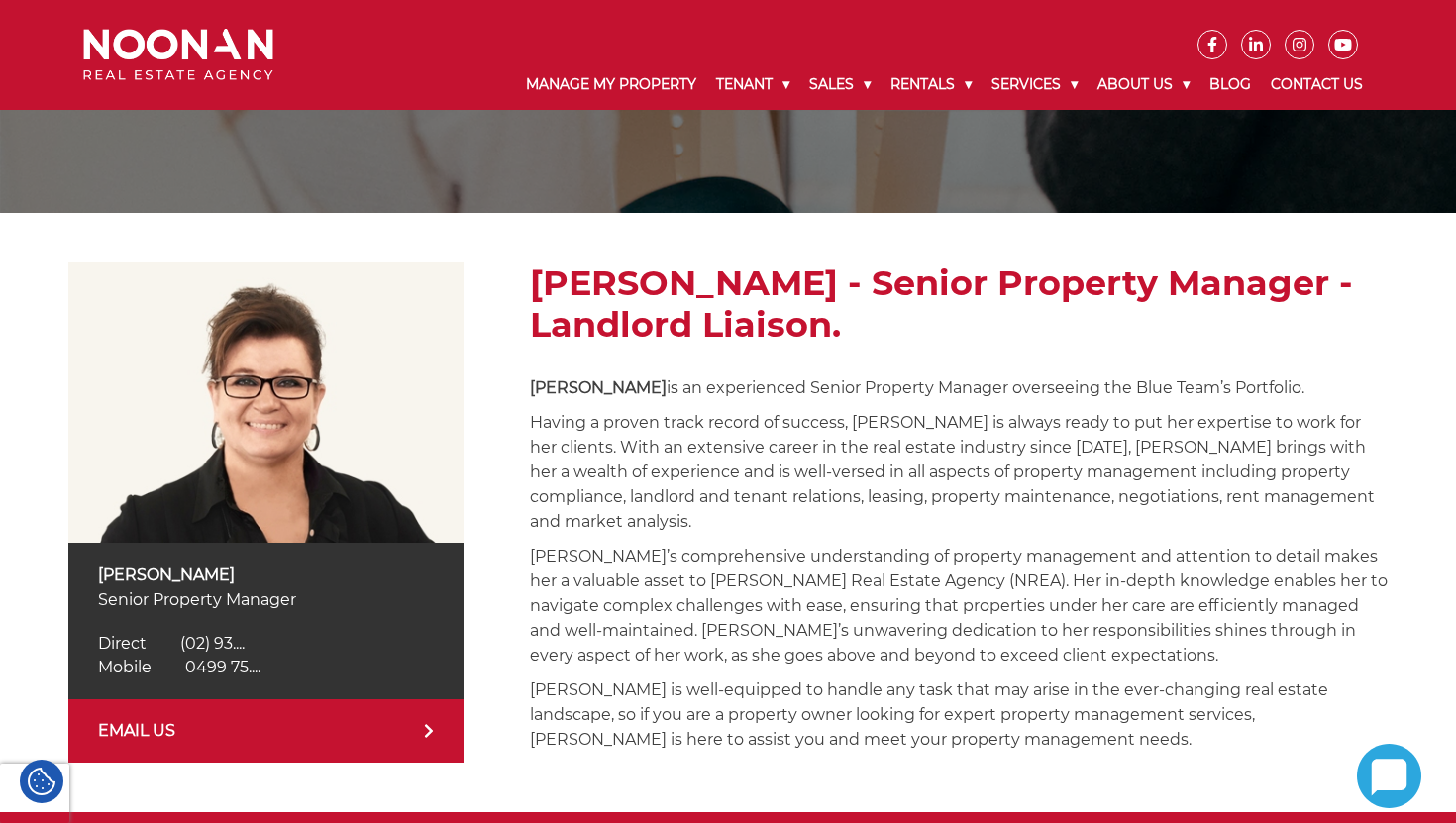
scroll to position [182, 0]
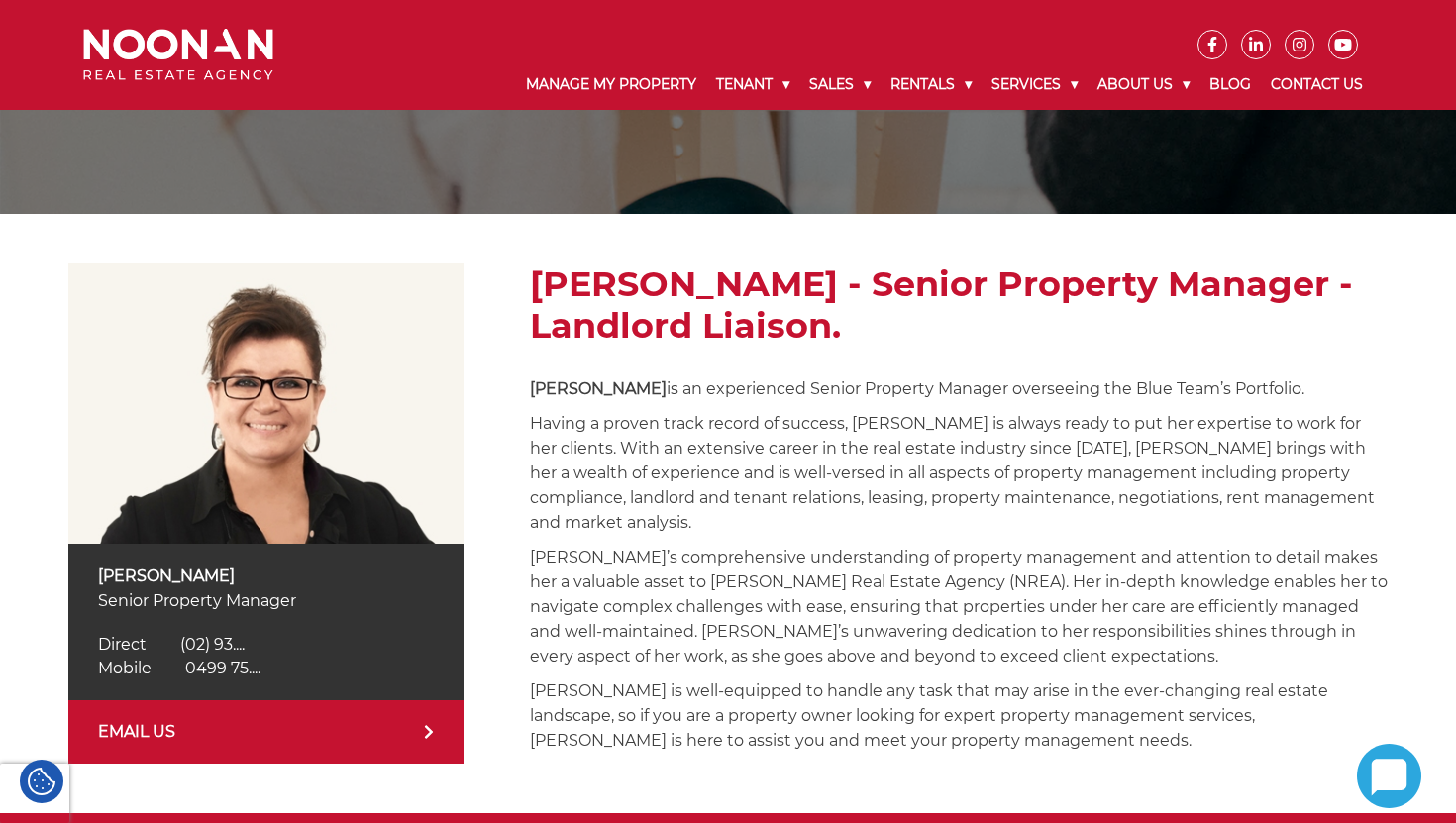
click at [106, 570] on p "Amela Sowinski" at bounding box center [266, 575] width 337 height 25
click at [196, 570] on p "Amela Sowinski" at bounding box center [266, 575] width 337 height 25
copy p "Amela Sowinski"
click at [225, 660] on span "0499 75...." at bounding box center [222, 667] width 75 height 19
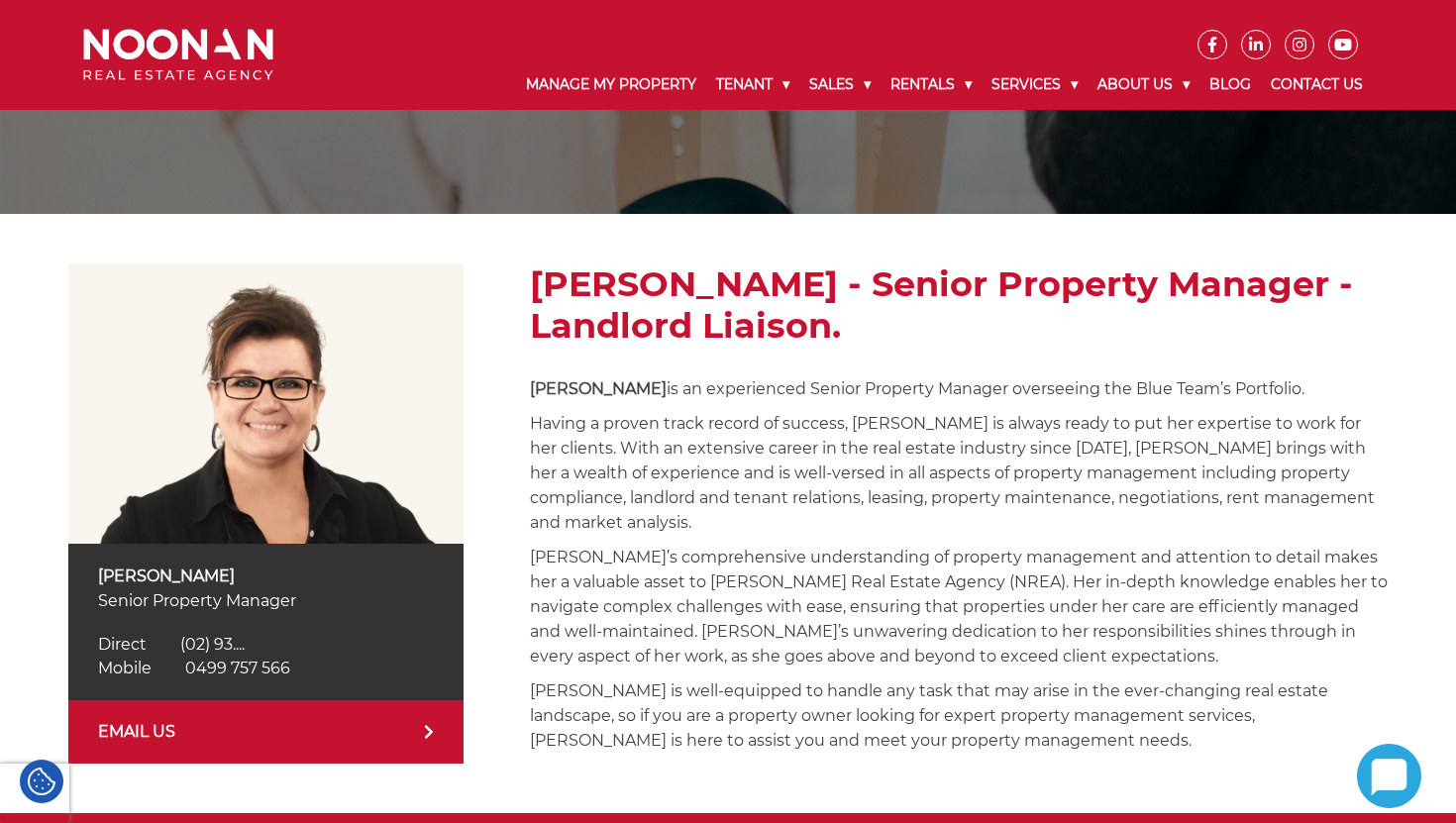
copy link "Mobile 0499 757 566"
drag, startPoint x: 207, startPoint y: 665, endPoint x: 300, endPoint y: 617, distance: 104.7
click at [0, 0] on body "Manage My Property Tenant Urgent & Emergency Repairs Repairs and Maintenance Re…" at bounding box center [728, 572] width 1456 height 1508
click at [109, 600] on p "Senior Property Manager" at bounding box center [266, 600] width 337 height 25
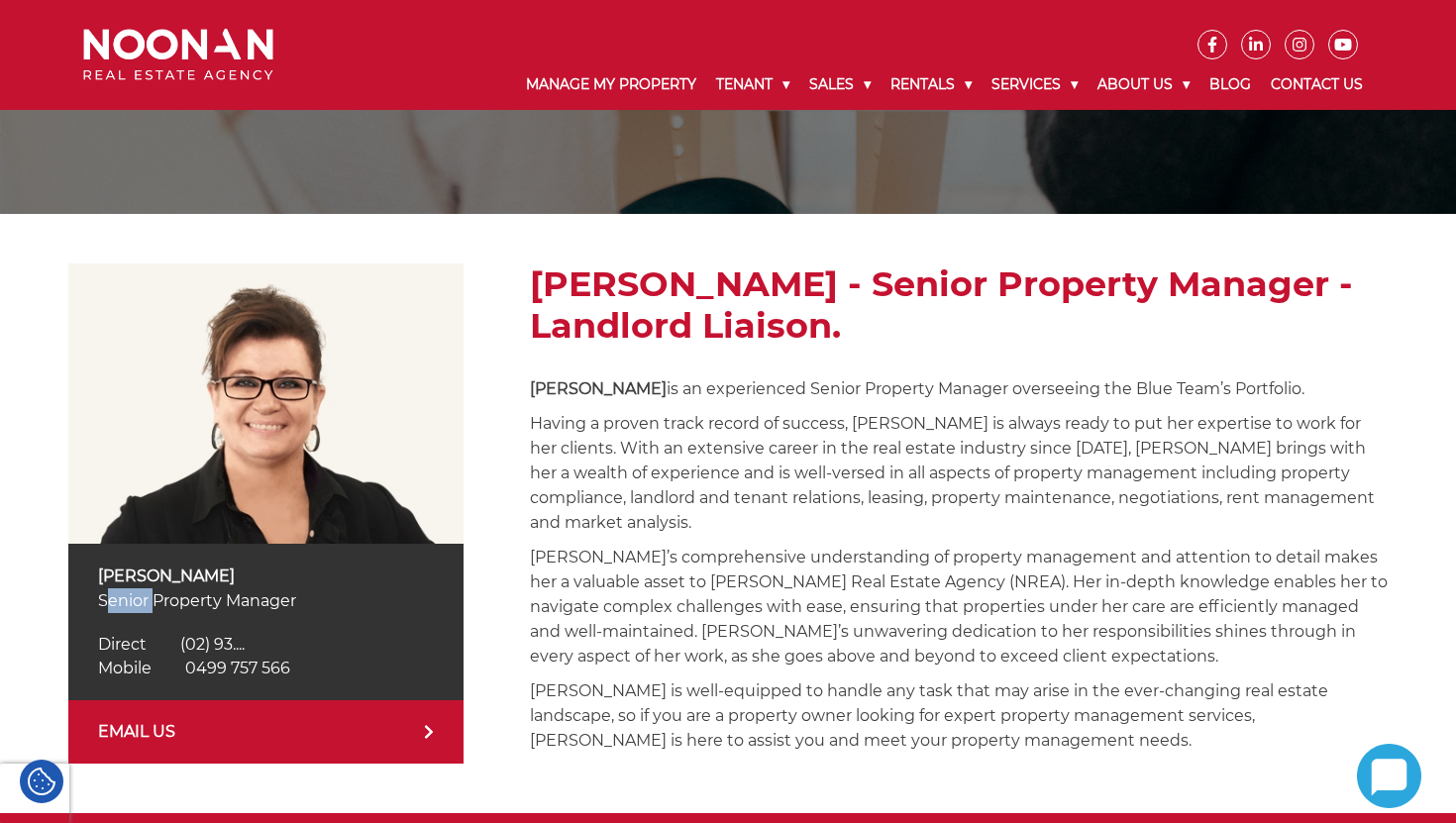
click at [274, 600] on p "Senior Property Manager" at bounding box center [266, 600] width 337 height 25
copy p "Senior Property Manager"
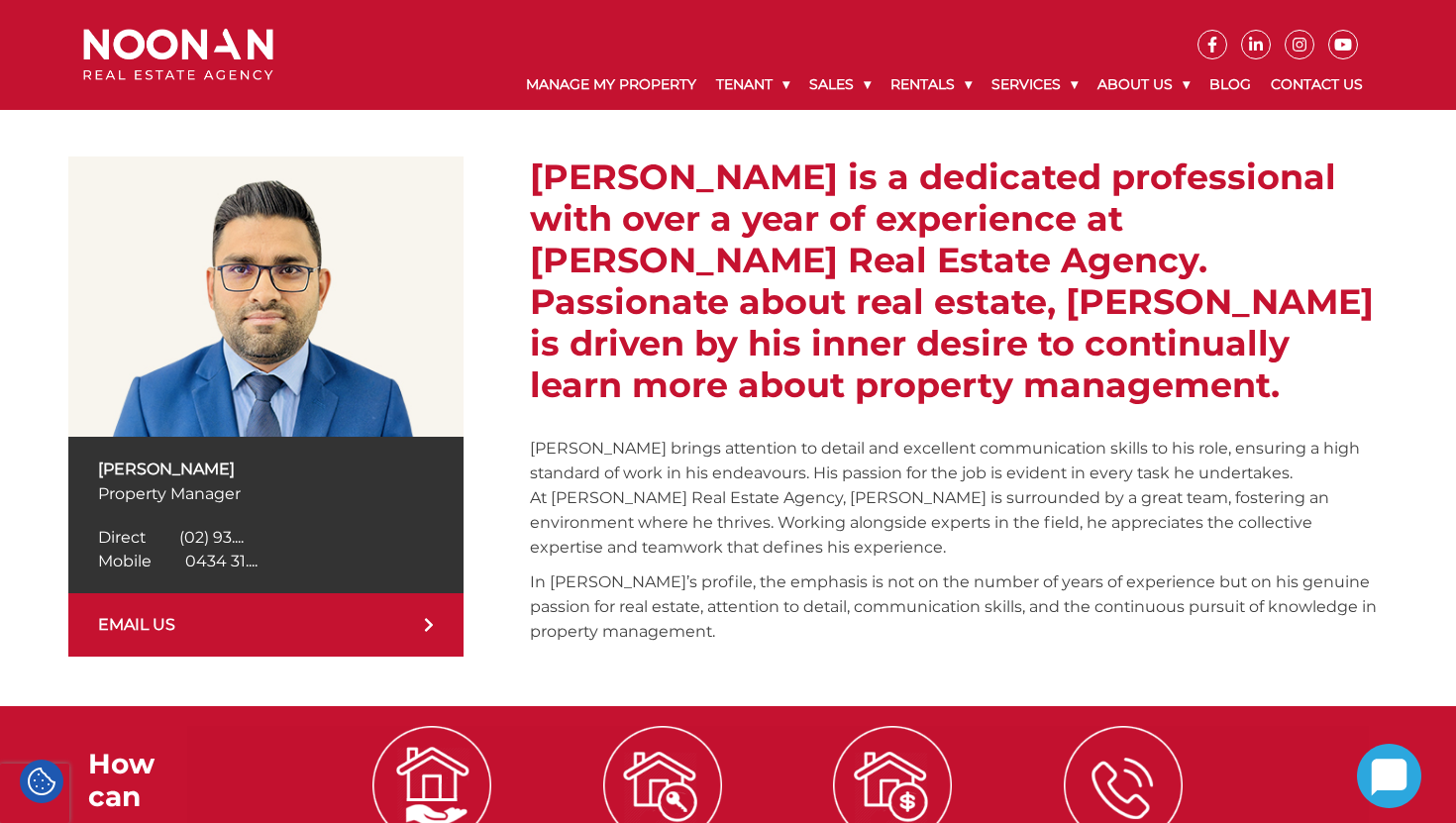
scroll to position [315, 0]
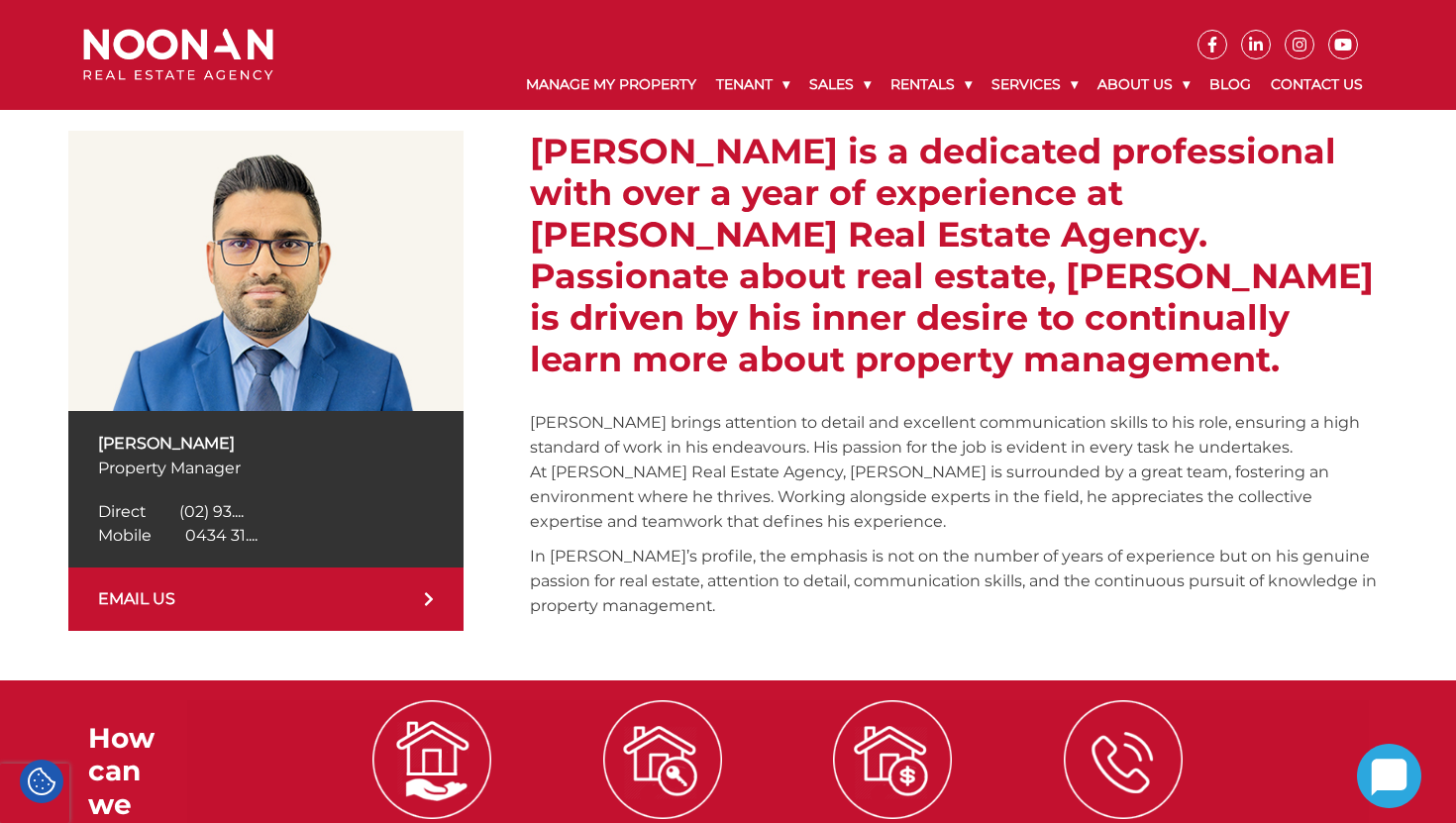
click at [229, 534] on span "0434 31...." at bounding box center [221, 534] width 72 height 19
copy link "Mobile [PHONE_NUMBER]"
drag, startPoint x: 181, startPoint y: 530, endPoint x: 342, endPoint y: 613, distance: 181.1
click at [0, 0] on body "Manage My Property Tenant Urgent & Emergency Repairs Repairs and Maintenance Re…" at bounding box center [728, 439] width 1456 height 1508
click at [135, 435] on p "[PERSON_NAME]" at bounding box center [266, 442] width 337 height 25
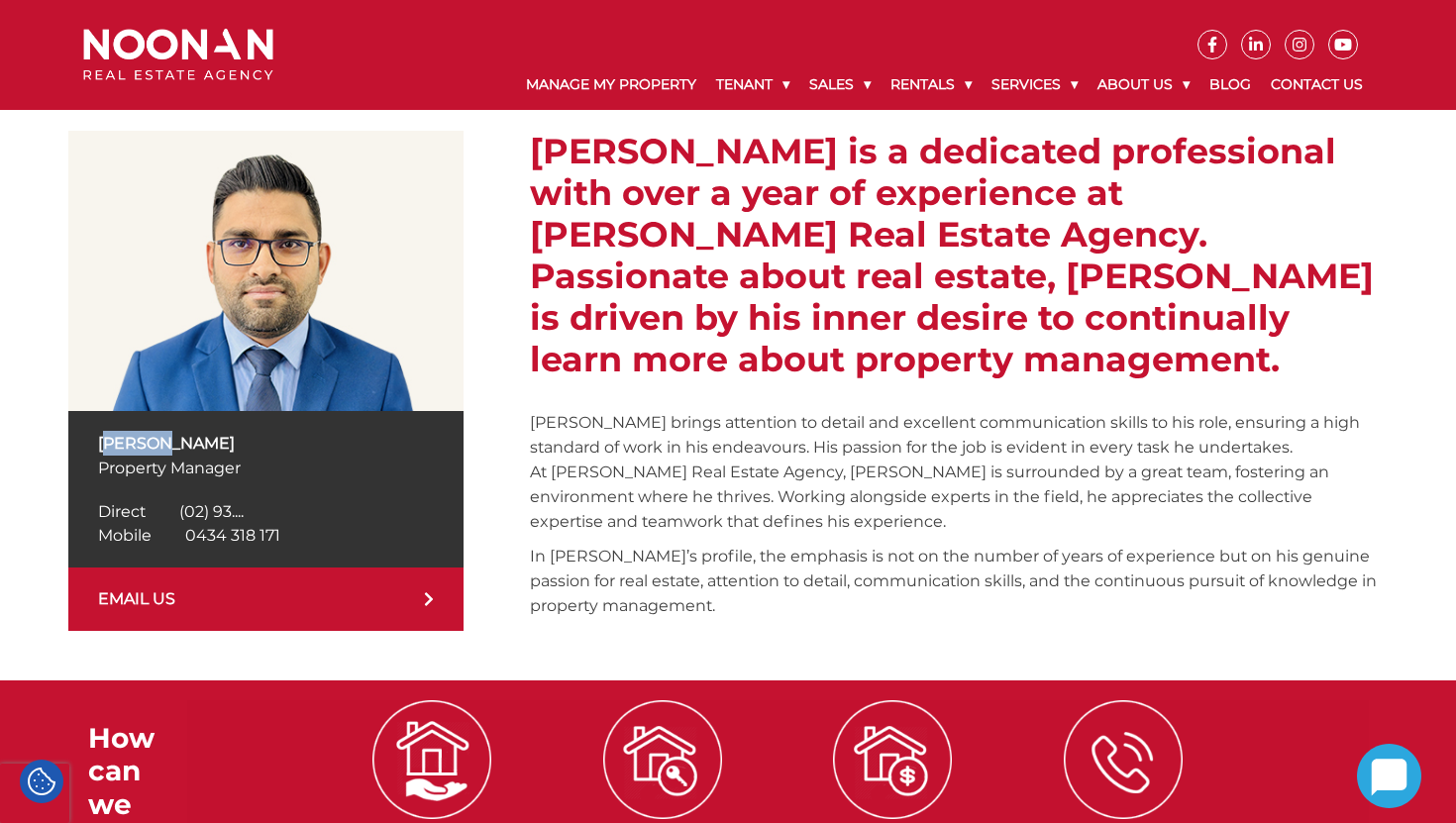
click at [135, 435] on p "[PERSON_NAME]" at bounding box center [266, 442] width 337 height 25
click at [232, 435] on p "[PERSON_NAME]" at bounding box center [266, 442] width 337 height 25
copy div "[PERSON_NAME]"
click at [660, 418] on p "Sanjay brings attention to detail and excellent communication skills to his rol…" at bounding box center [958, 471] width 857 height 124
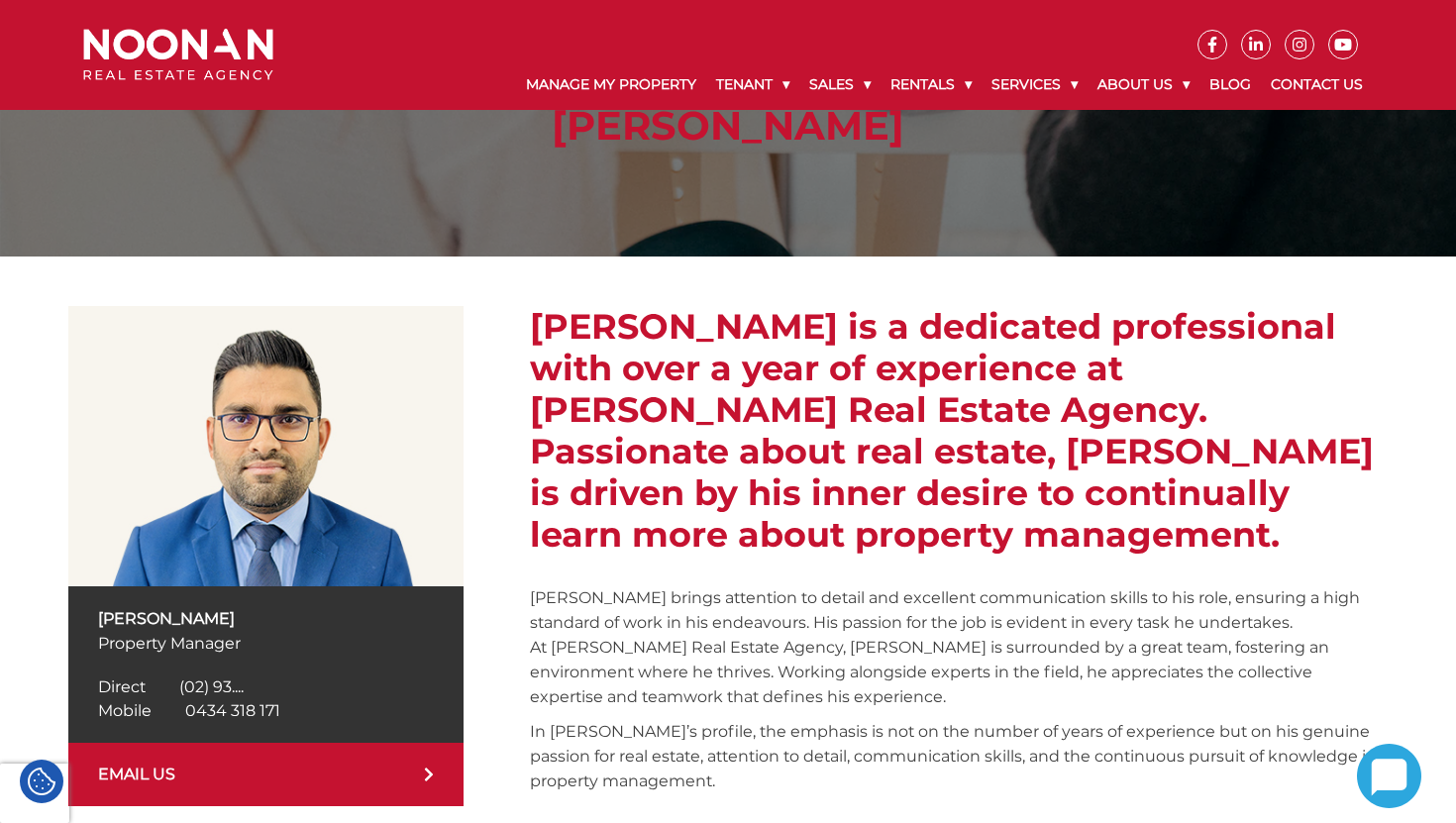
scroll to position [141, 0]
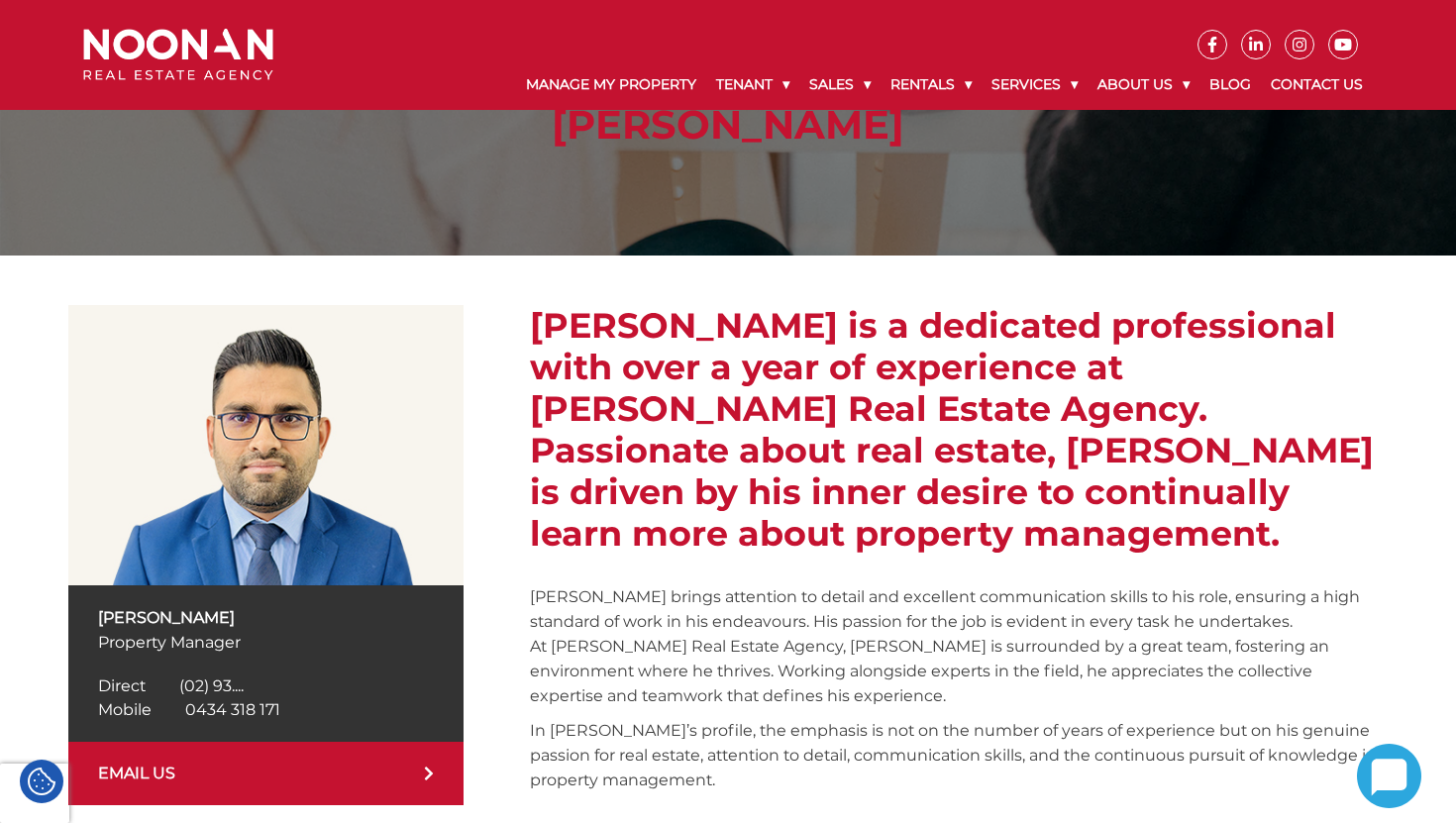
click at [399, 777] on link "EMAIL US" at bounding box center [266, 772] width 397 height 63
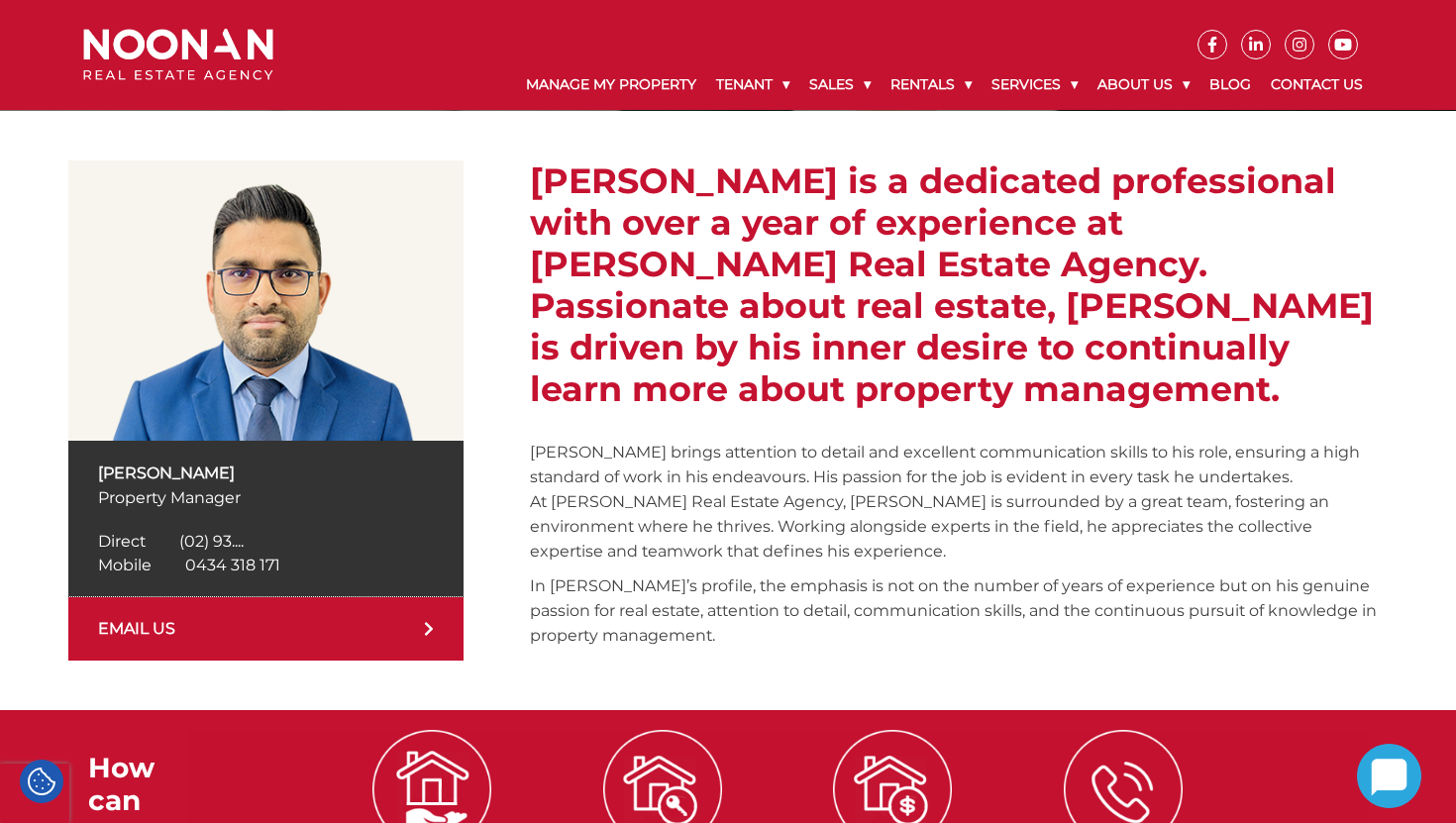
scroll to position [281, 0]
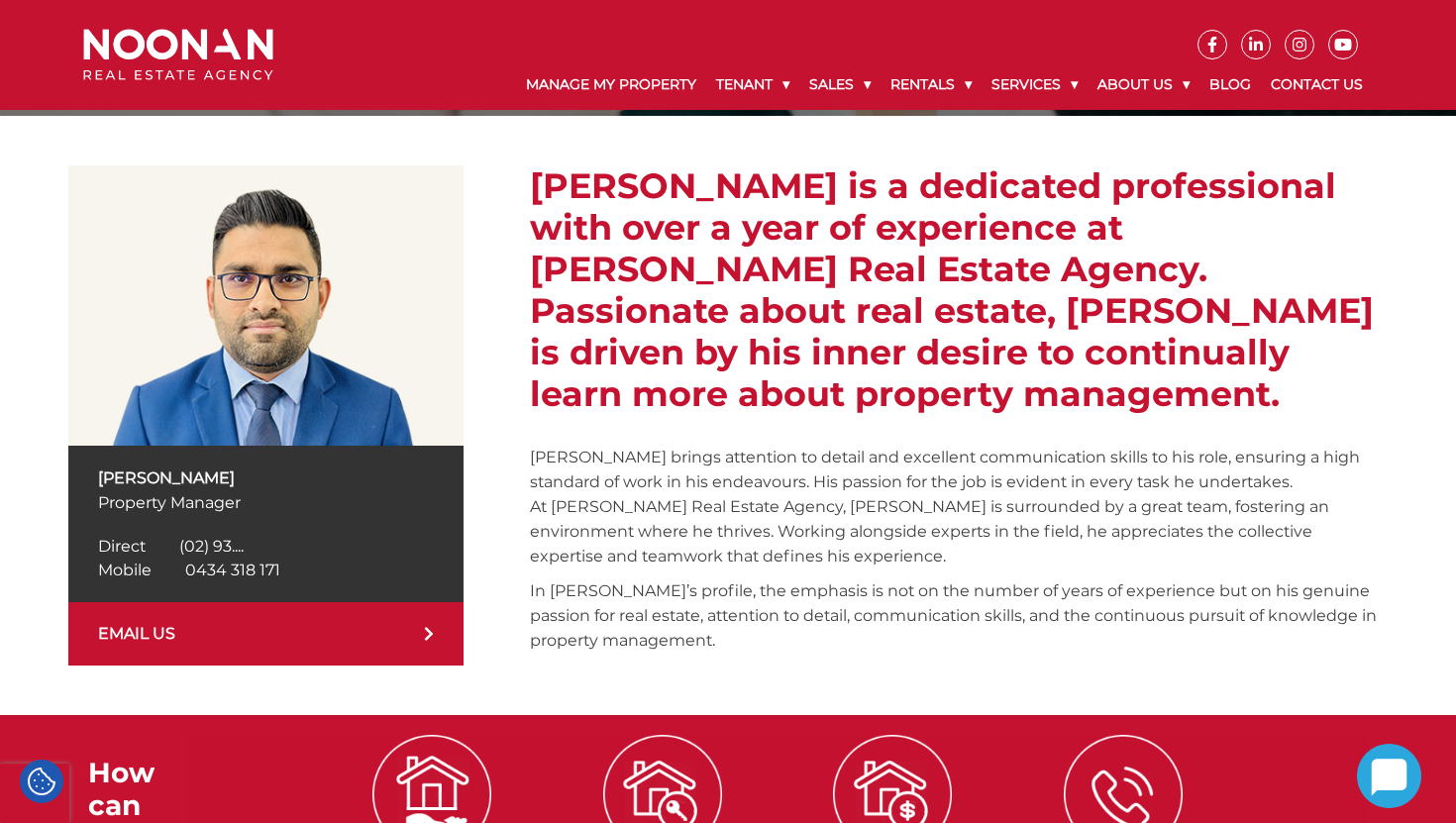
click at [105, 500] on p "Property Manager" at bounding box center [266, 502] width 337 height 25
click at [194, 500] on p "Property Manager" at bounding box center [266, 502] width 337 height 25
copy p "Property Manager"
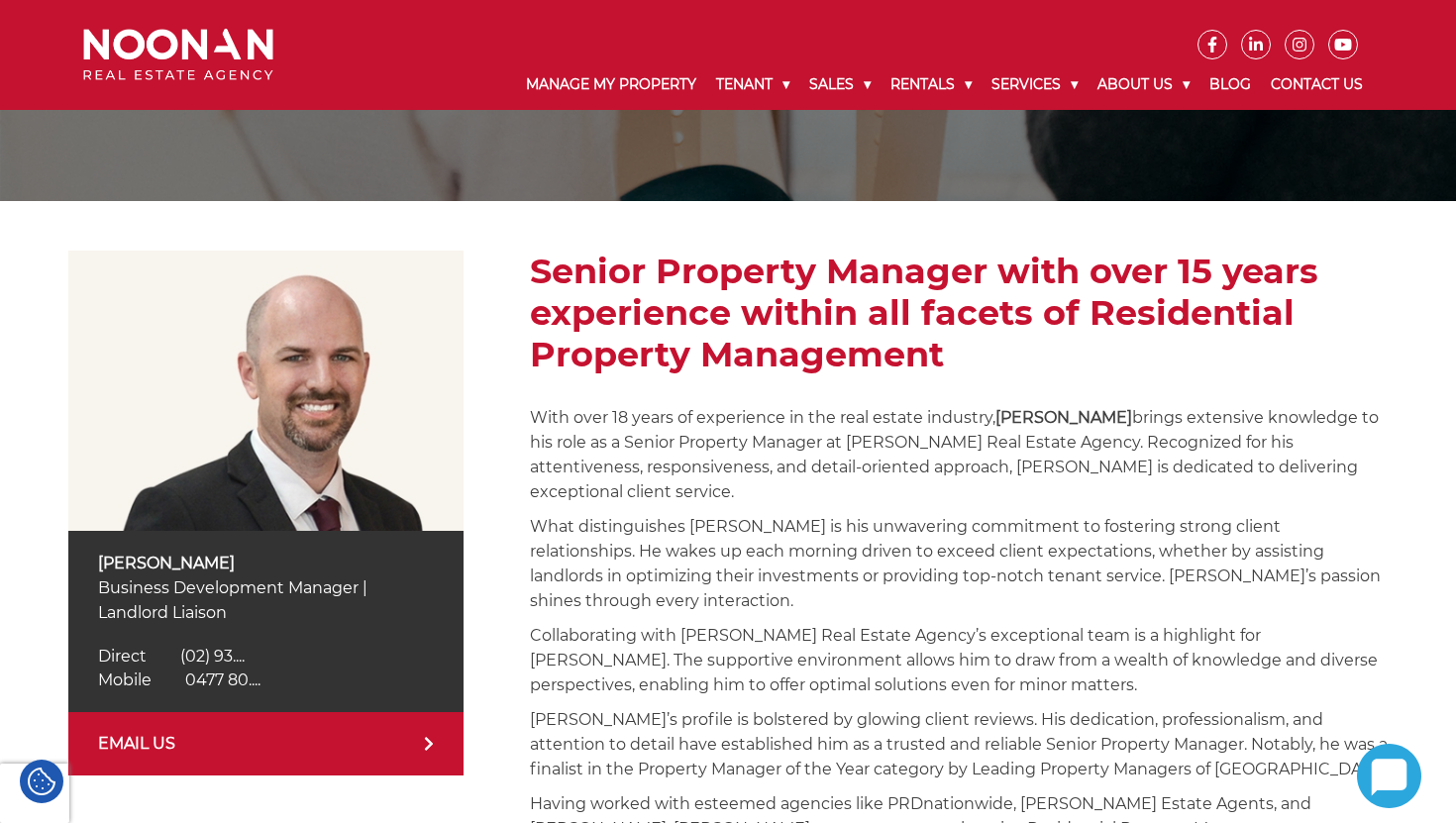
scroll to position [196, 0]
click at [126, 548] on div "[PERSON_NAME] Business Development Manager | Landlord Liaison Direct [PHONE_NUM…" at bounding box center [266, 619] width 397 height 181
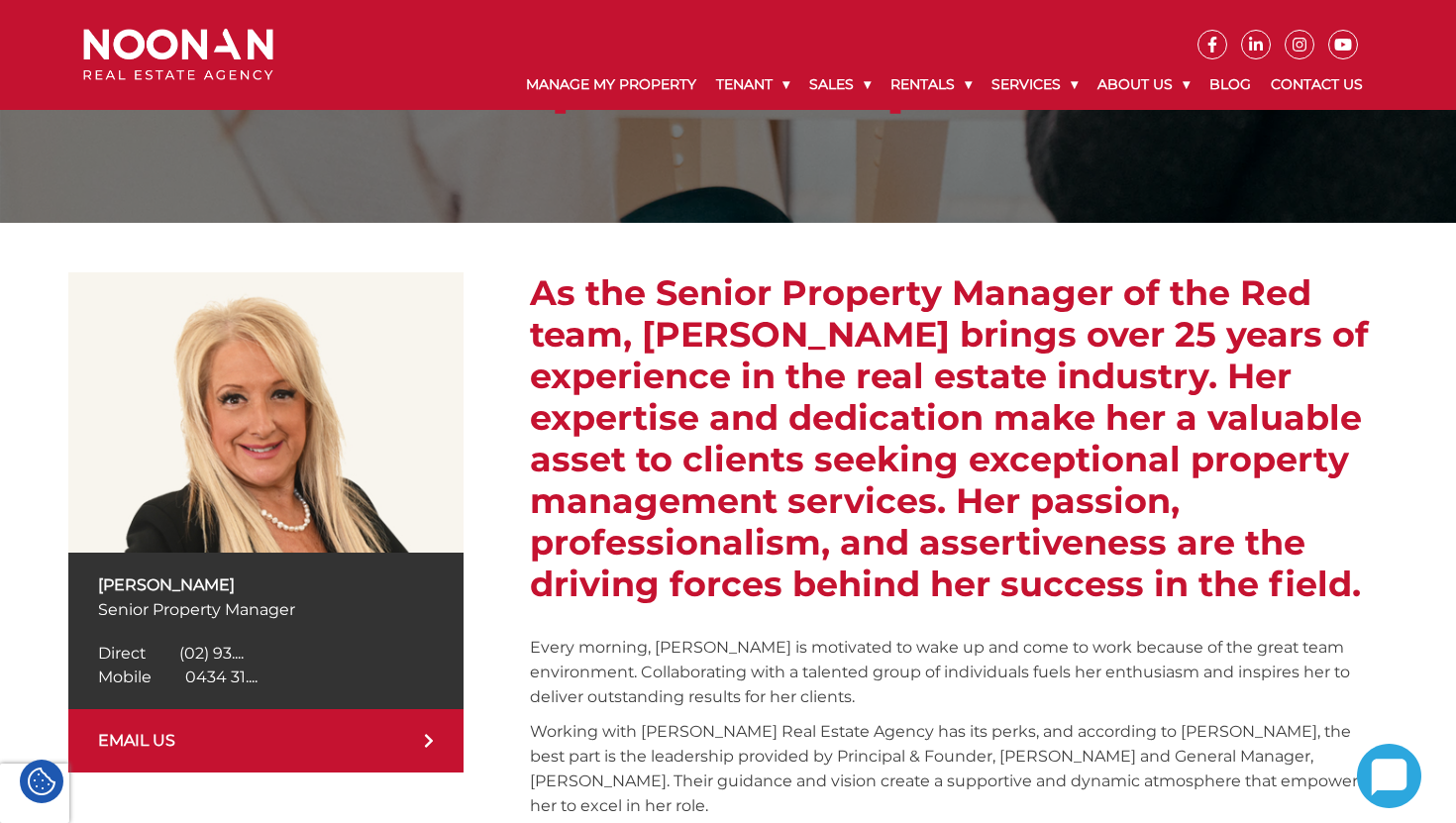
scroll to position [212, 0]
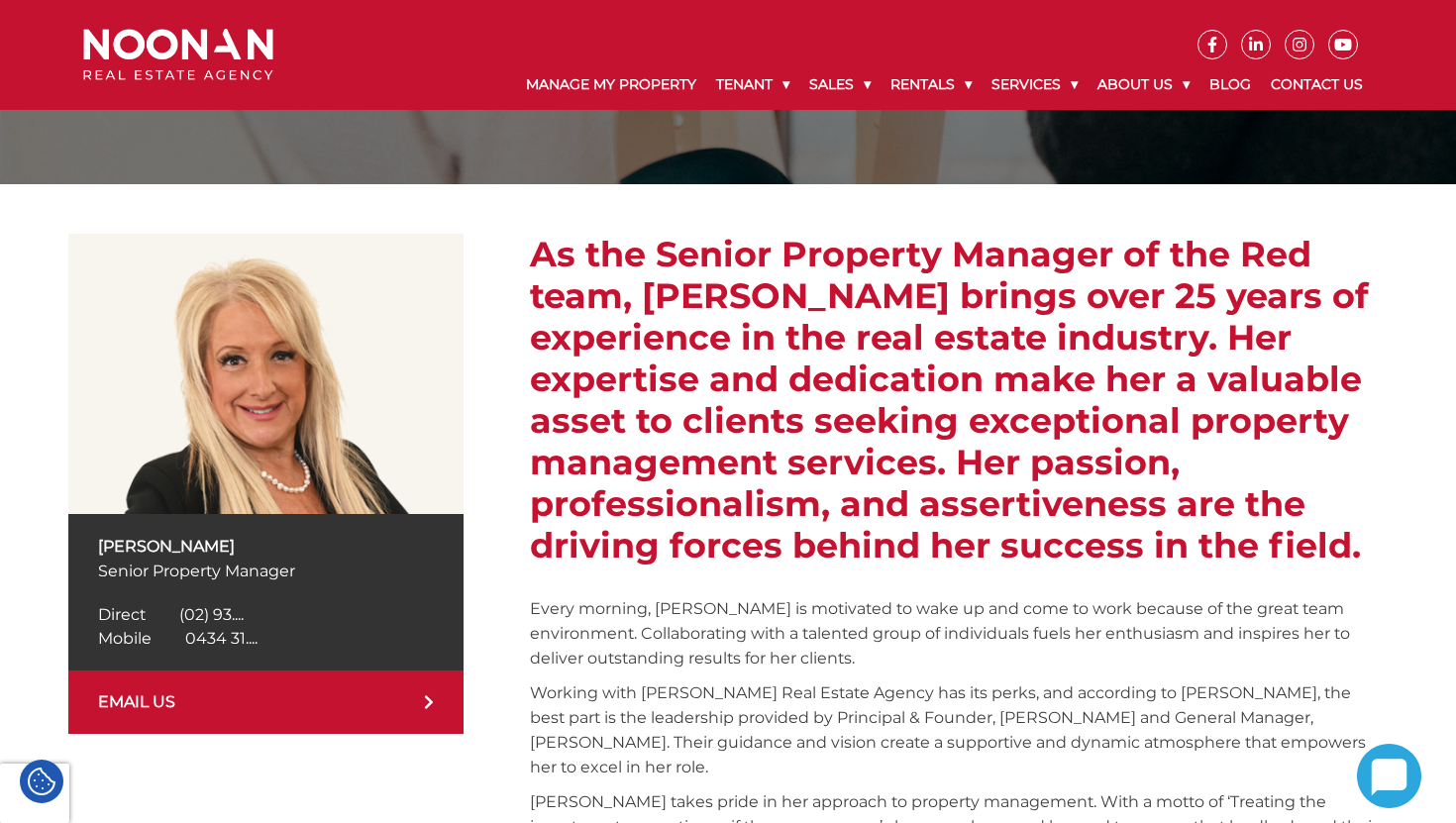
click at [123, 536] on p "Anna Stratikopoulos" at bounding box center [266, 545] width 337 height 25
click at [285, 536] on p "Anna Stratikopoulos" at bounding box center [266, 545] width 337 height 25
copy p "Anna Stratikopoulos"
click at [207, 640] on span "0434 31...." at bounding box center [221, 637] width 72 height 19
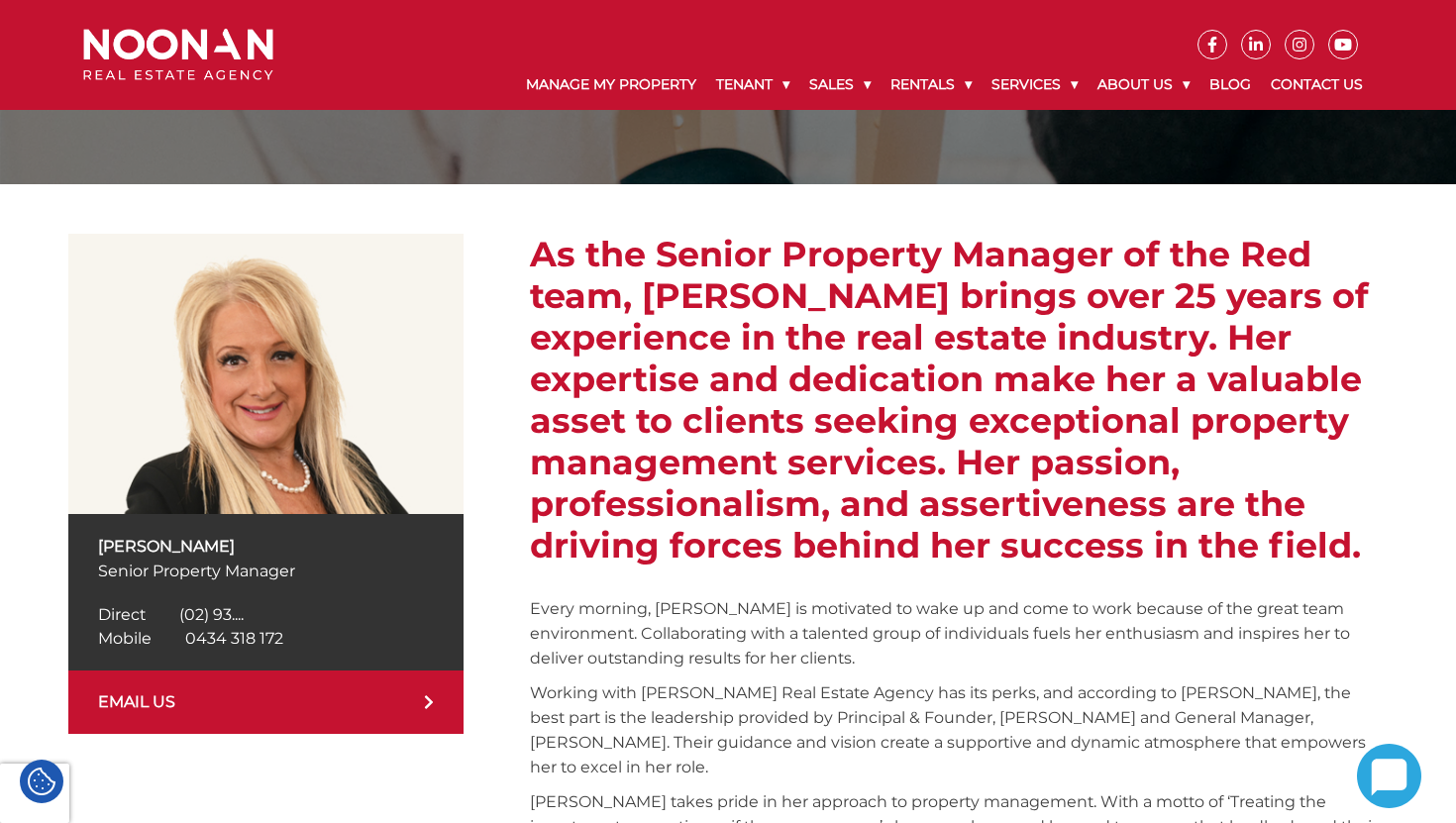
copy link "Mobile 0434 318 172"
click at [118, 568] on p "Senior Property Manager" at bounding box center [266, 570] width 337 height 25
click at [246, 568] on p "Senior Property Manager" at bounding box center [266, 570] width 337 height 25
copy p "Senior Property Manager"
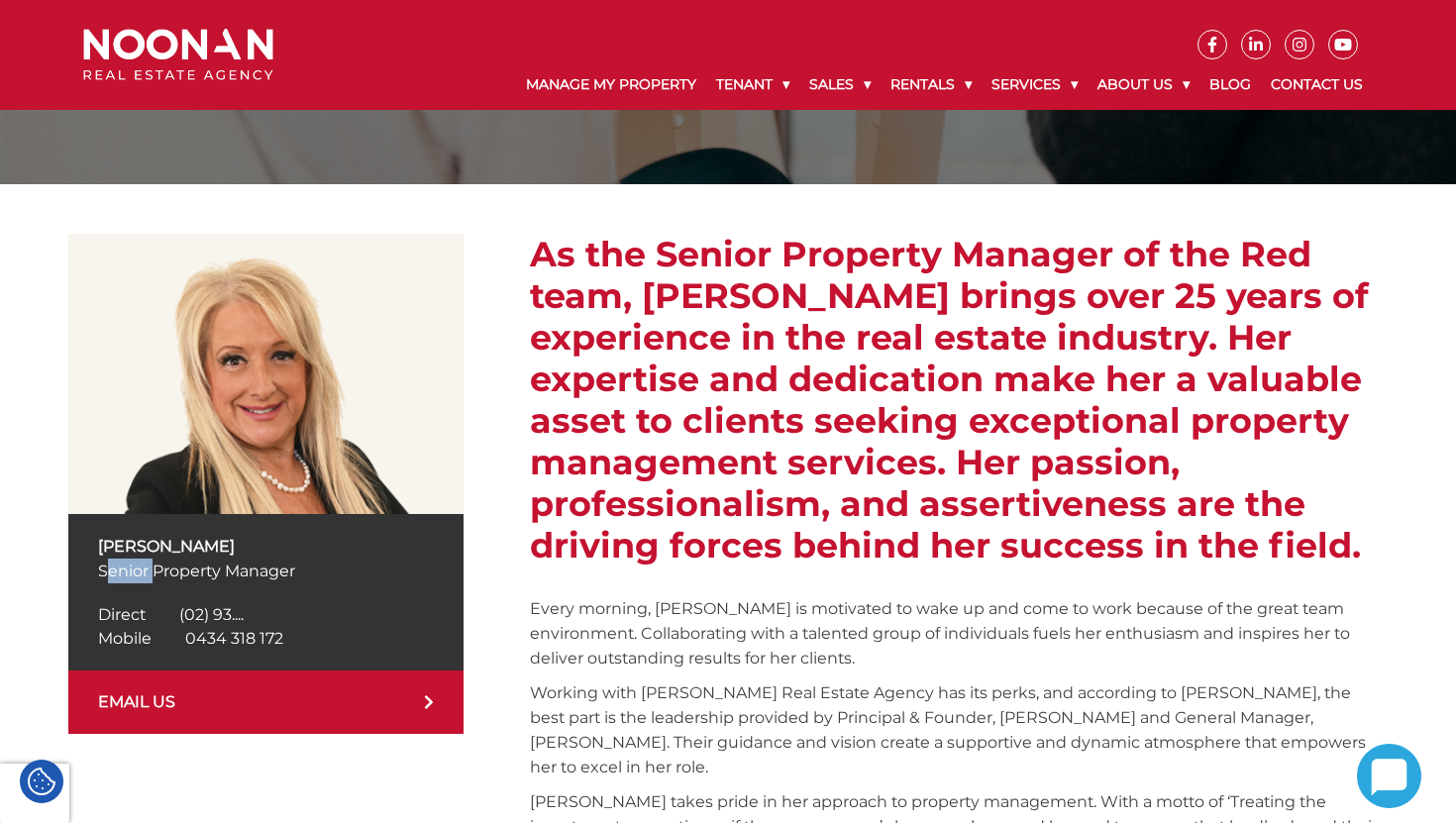
click at [429, 494] on img at bounding box center [266, 374] width 397 height 281
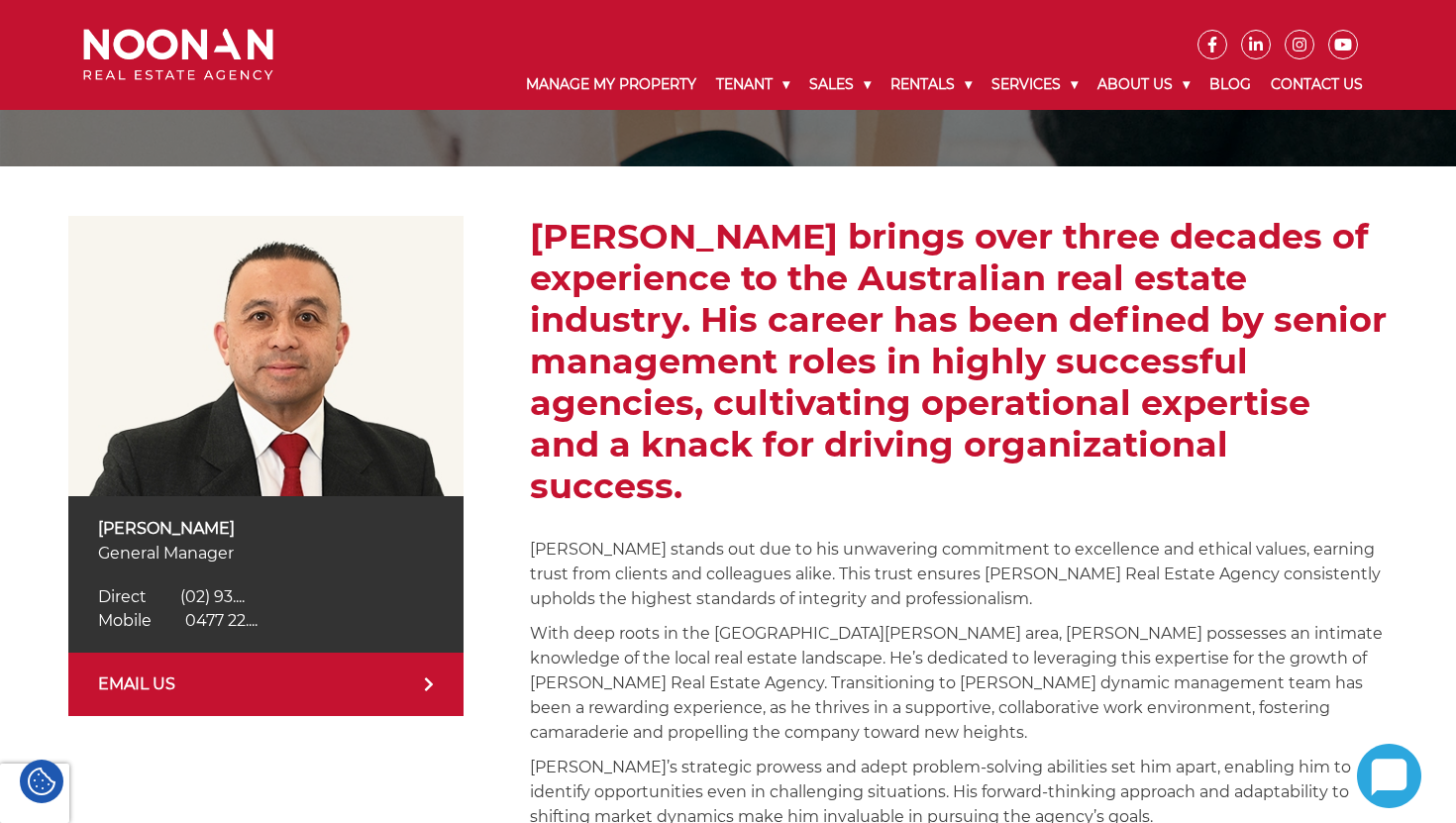
scroll to position [242, 0]
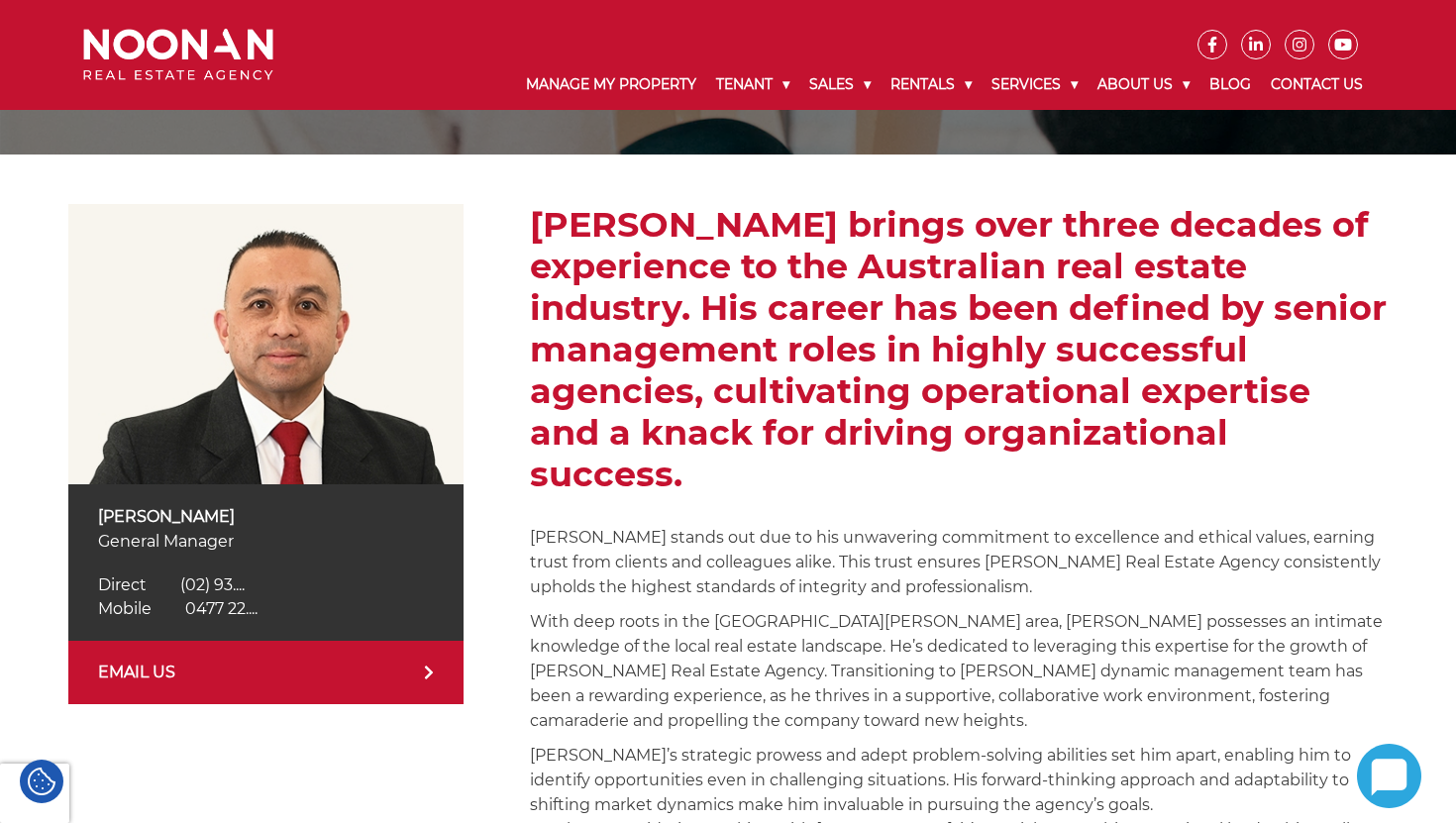
click at [100, 527] on p "[PERSON_NAME]" at bounding box center [266, 516] width 337 height 25
click at [100, 527] on p "Martin Reyes" at bounding box center [266, 516] width 337 height 25
copy div "Martin Reyes"
click at [204, 600] on span "0477 22...." at bounding box center [221, 608] width 72 height 19
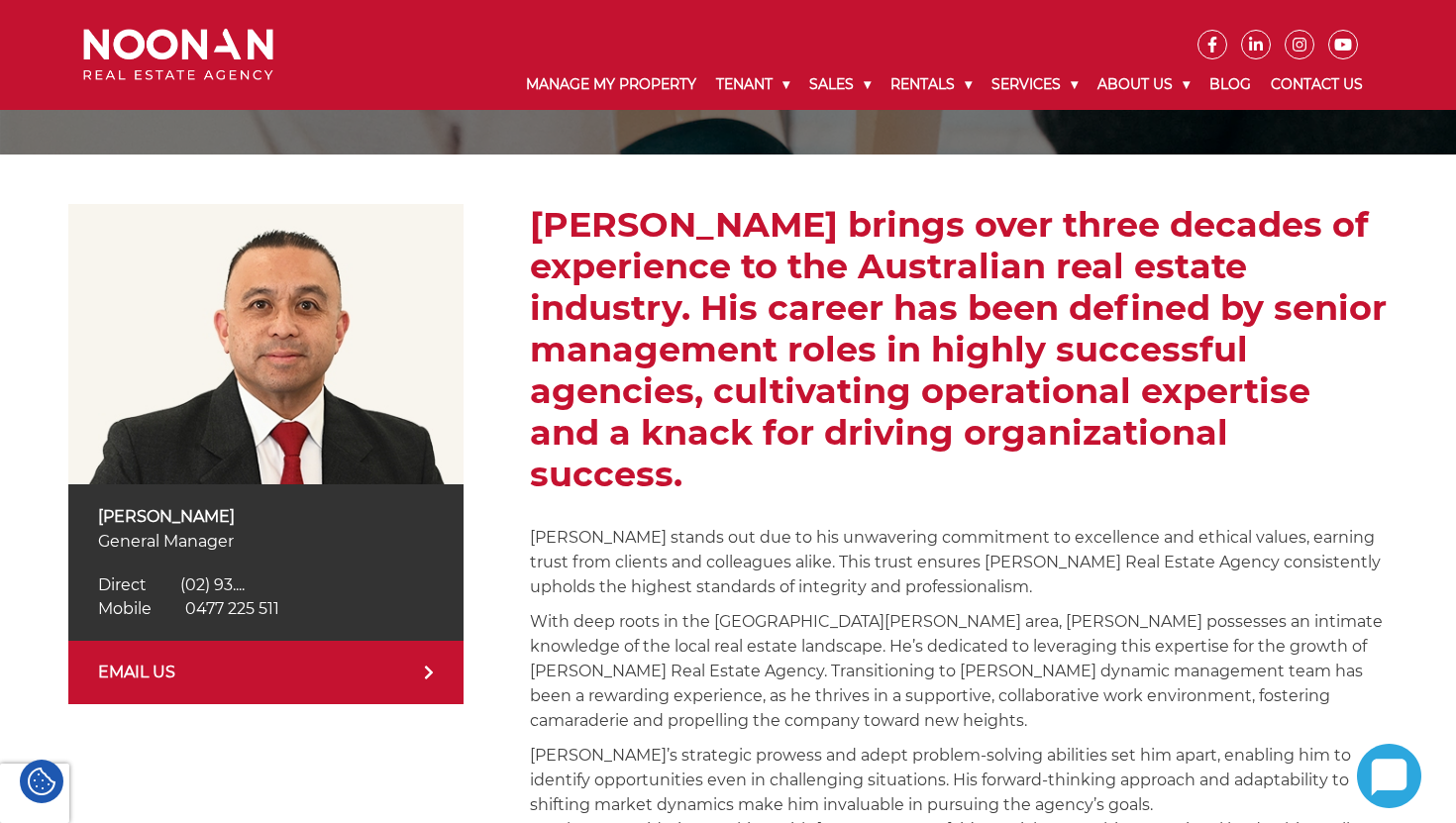
copy link "Mobile 0477 225 511"
click at [111, 539] on p "General Manager" at bounding box center [266, 540] width 337 height 25
click at [189, 539] on p "General Manager" at bounding box center [266, 540] width 337 height 25
copy p "General Manager"
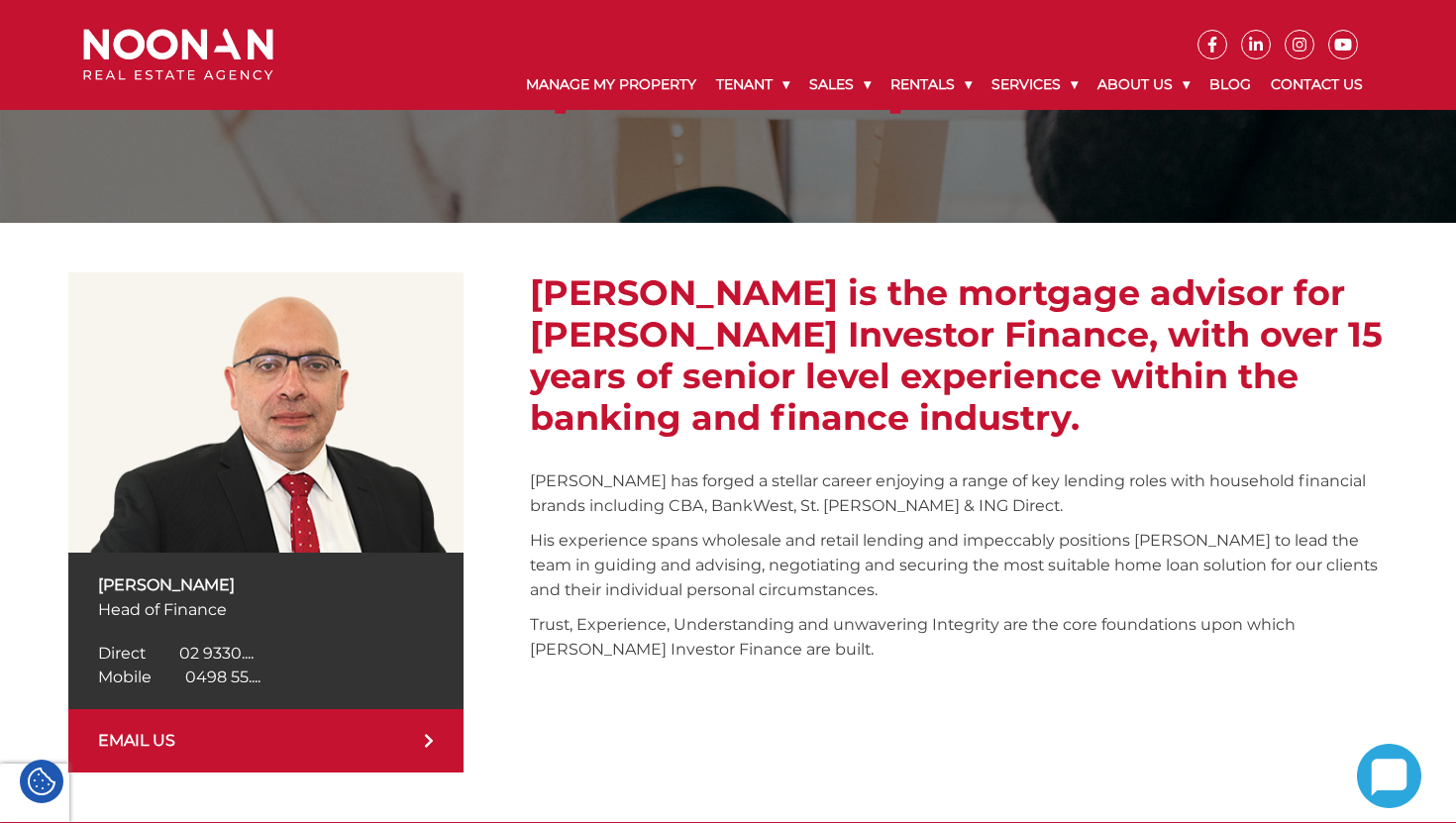
scroll to position [177, 0]
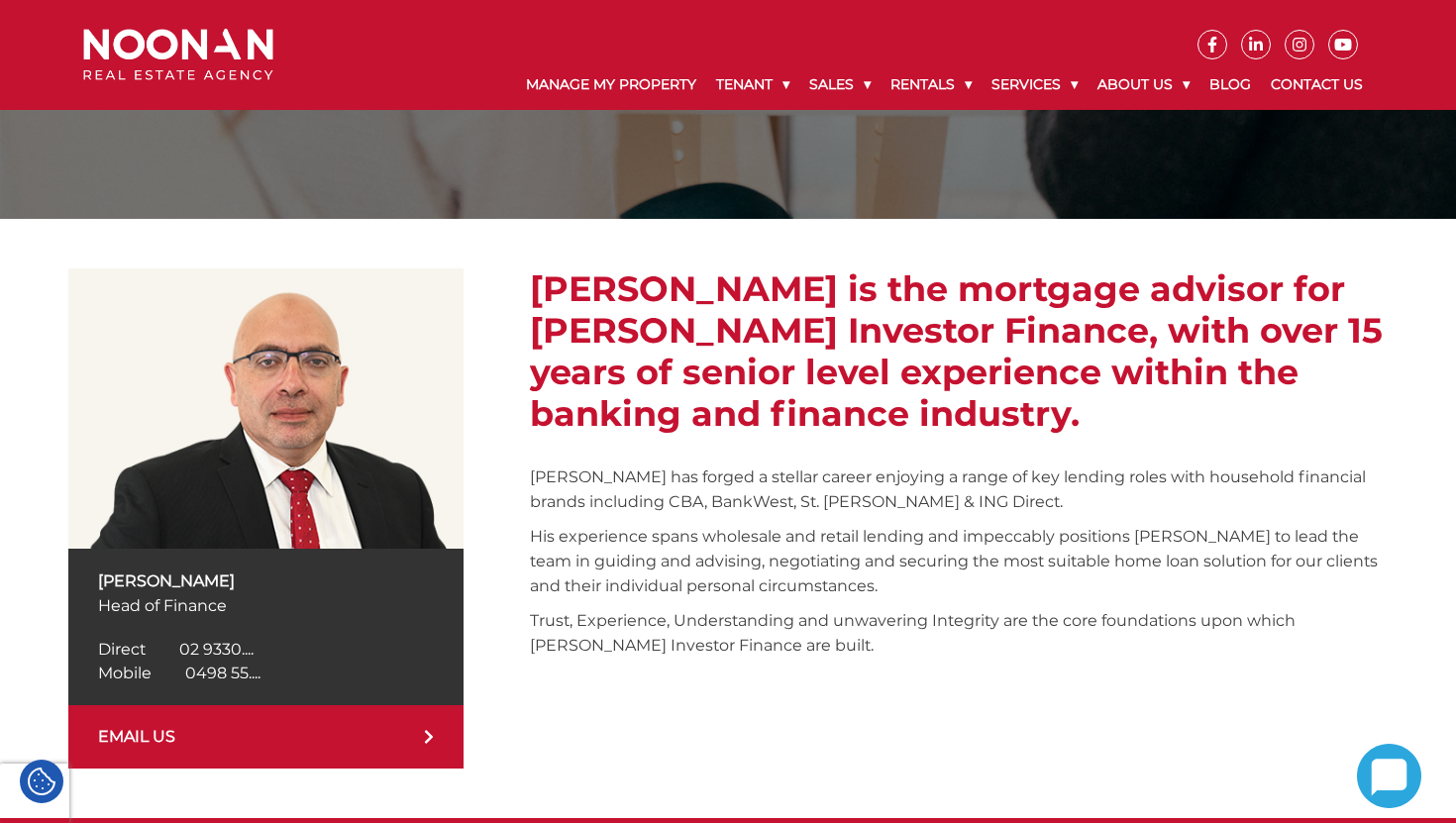
click at [118, 579] on p "[PERSON_NAME]" at bounding box center [266, 580] width 337 height 25
click at [190, 579] on p "[PERSON_NAME]" at bounding box center [266, 580] width 337 height 25
copy p "[PERSON_NAME]"
click at [226, 669] on span "0498 55...." at bounding box center [222, 672] width 75 height 19
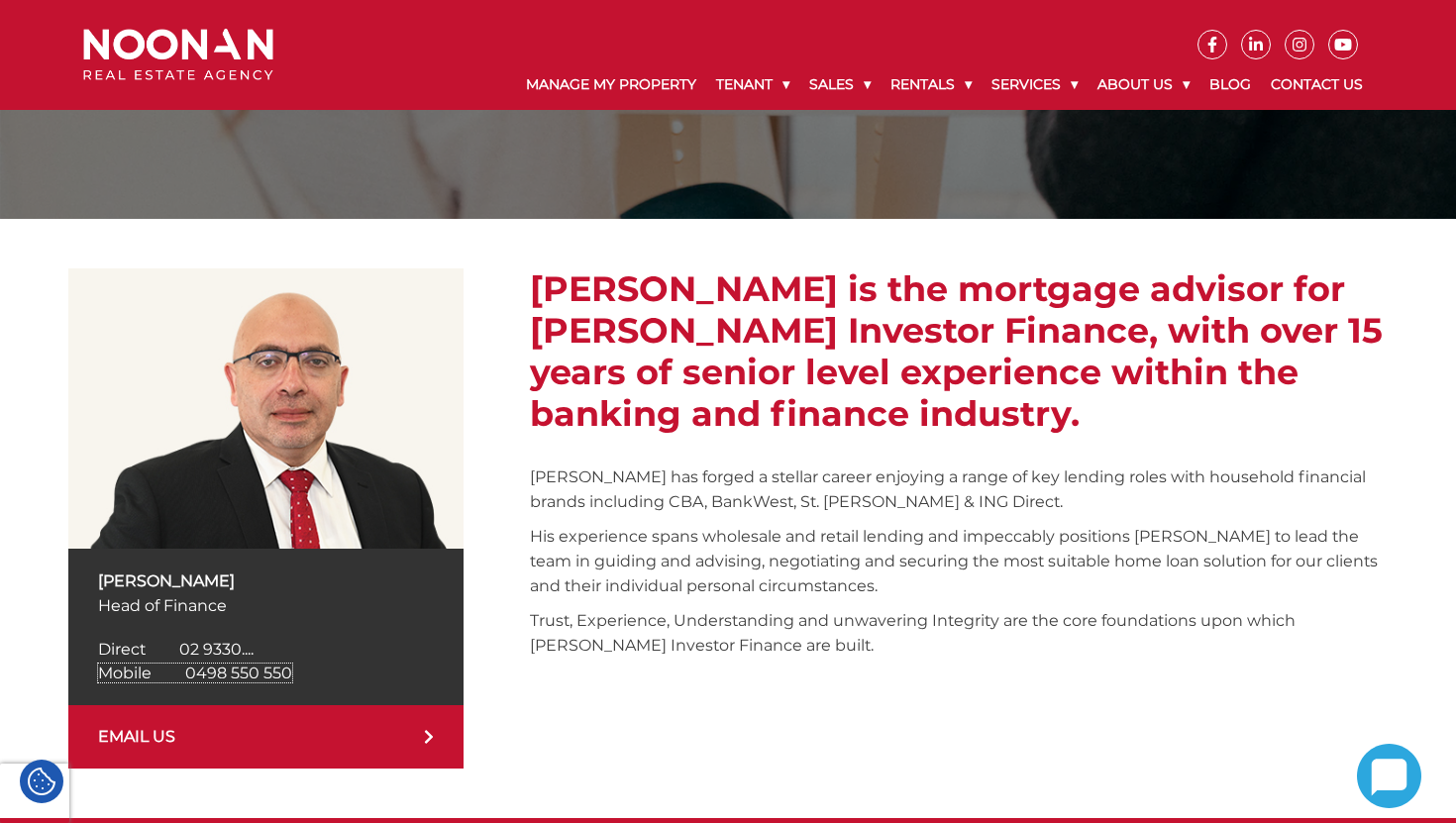
copy link "Mobile 0498 550 550"
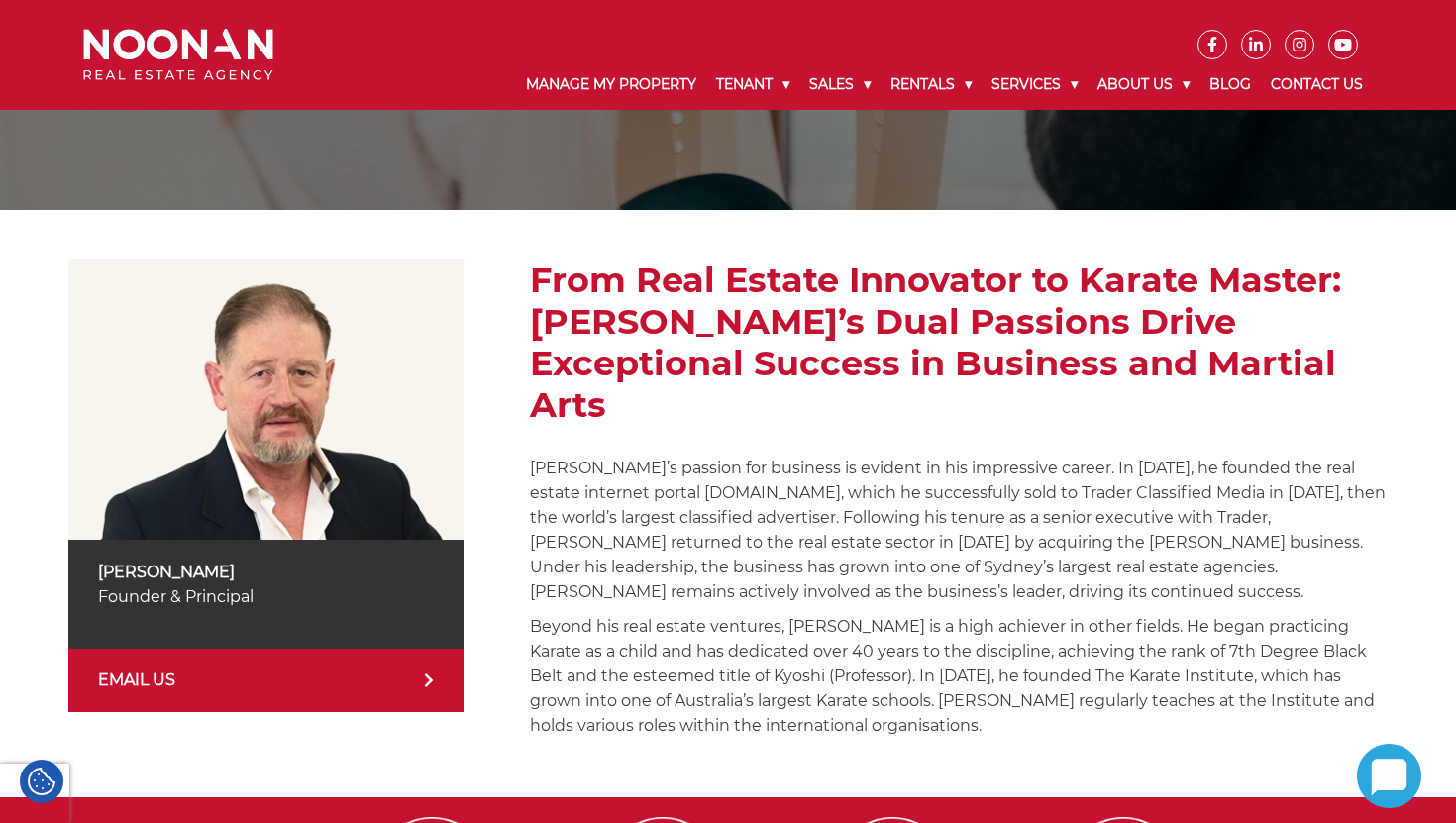
scroll to position [187, 0]
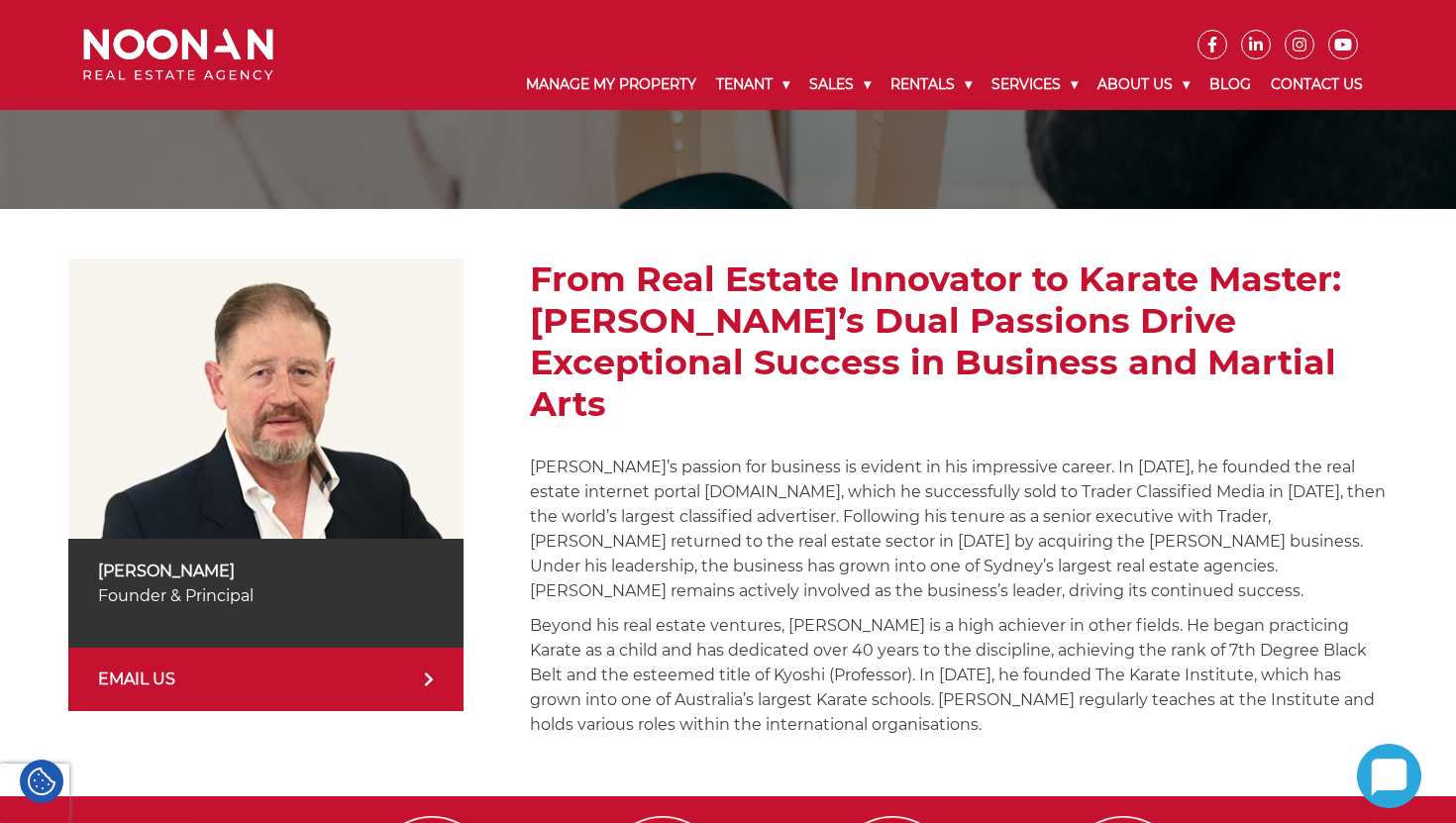
click at [568, 468] on p "Michael’s passion for business is evident in his impressive career. In 1999, he…" at bounding box center [958, 528] width 857 height 149
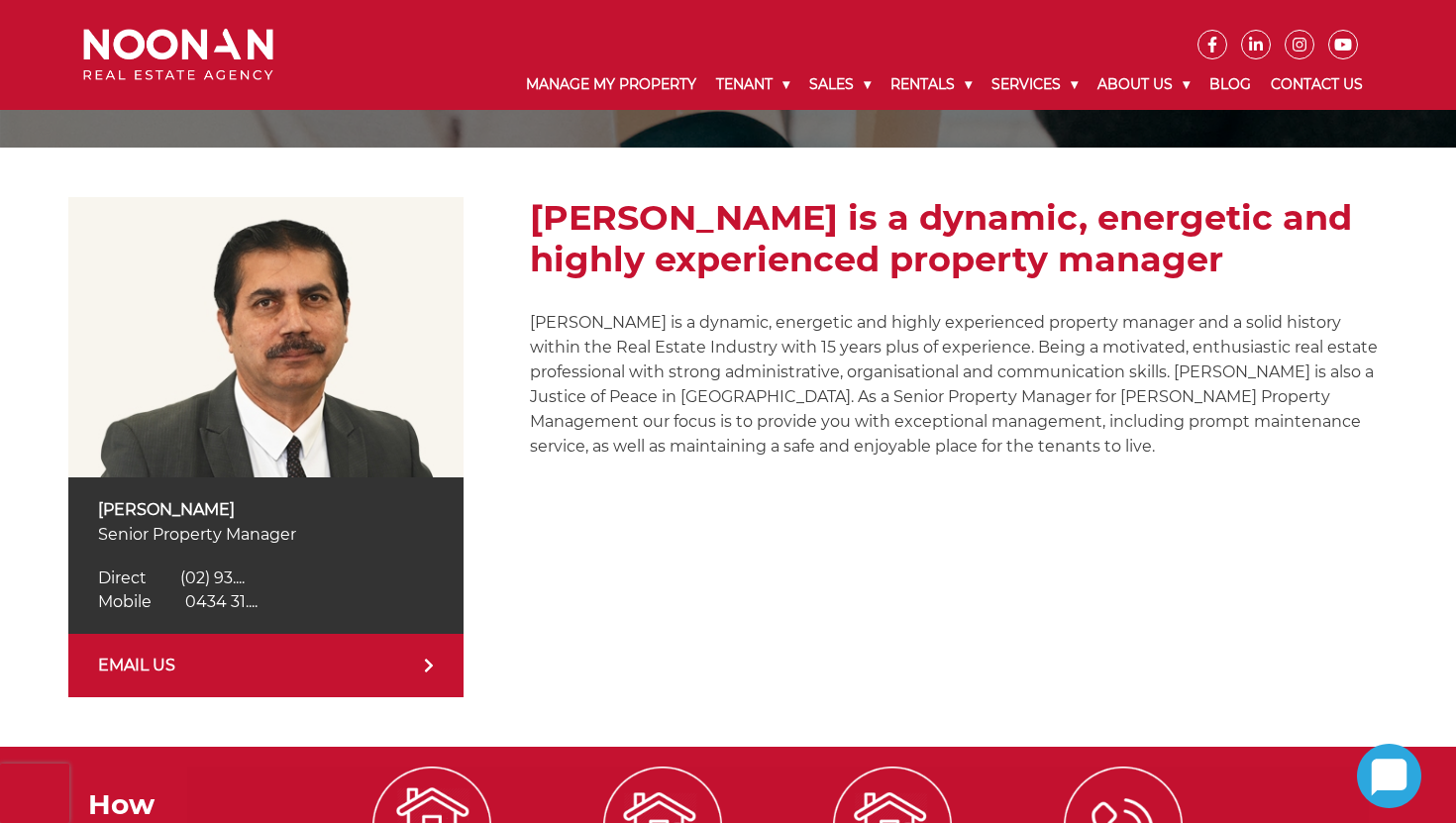
scroll to position [251, 0]
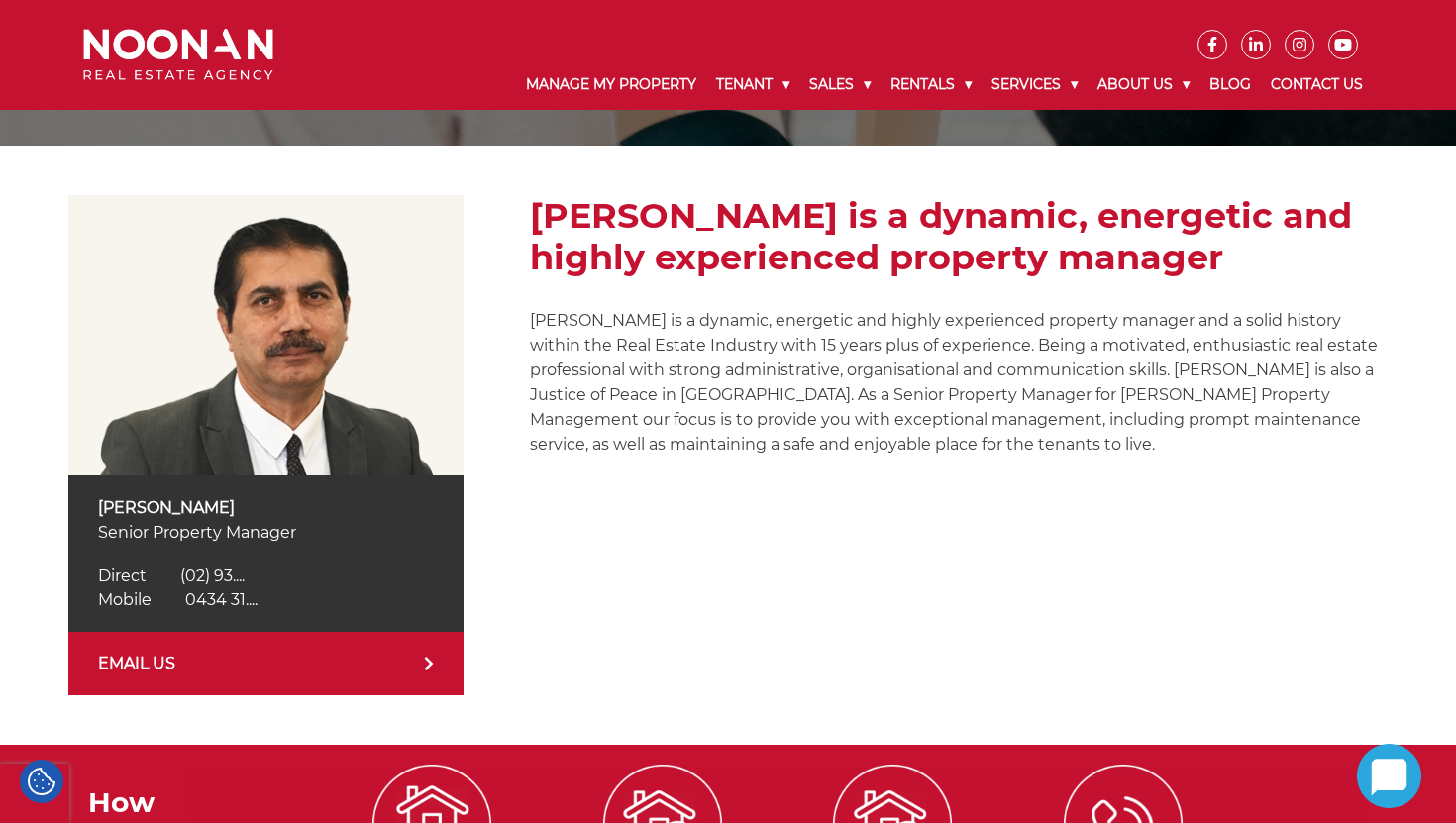
click at [250, 593] on span "0434 31...." at bounding box center [221, 599] width 72 height 19
copy link "Mobile 0434 318 180"
